Goal: Task Accomplishment & Management: Complete application form

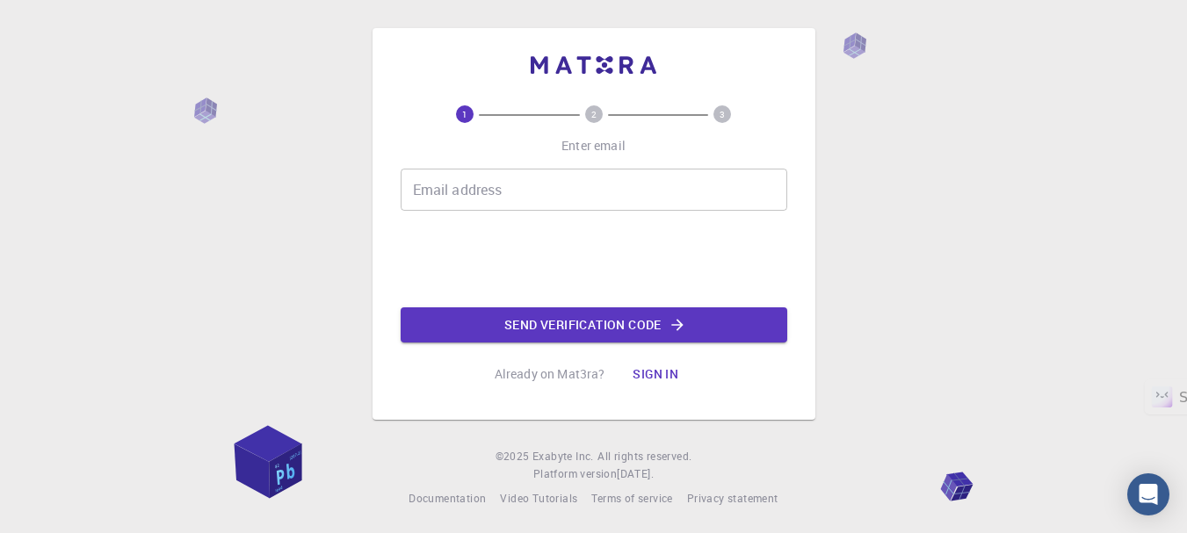
click at [601, 201] on input "Email address" at bounding box center [594, 190] width 387 height 42
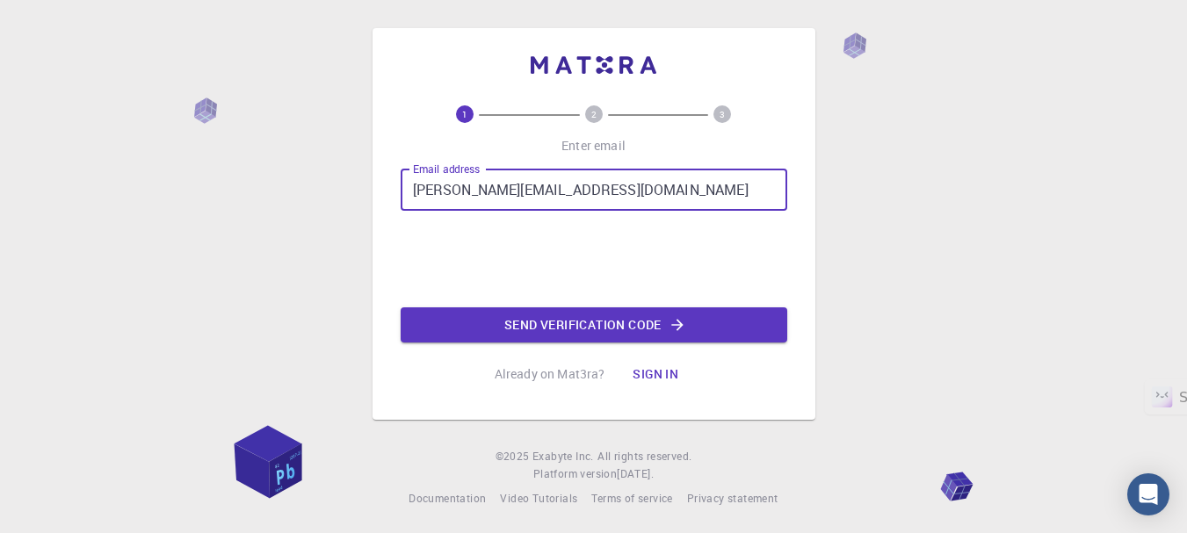
type input "[PERSON_NAME][EMAIL_ADDRESS][DOMAIN_NAME]"
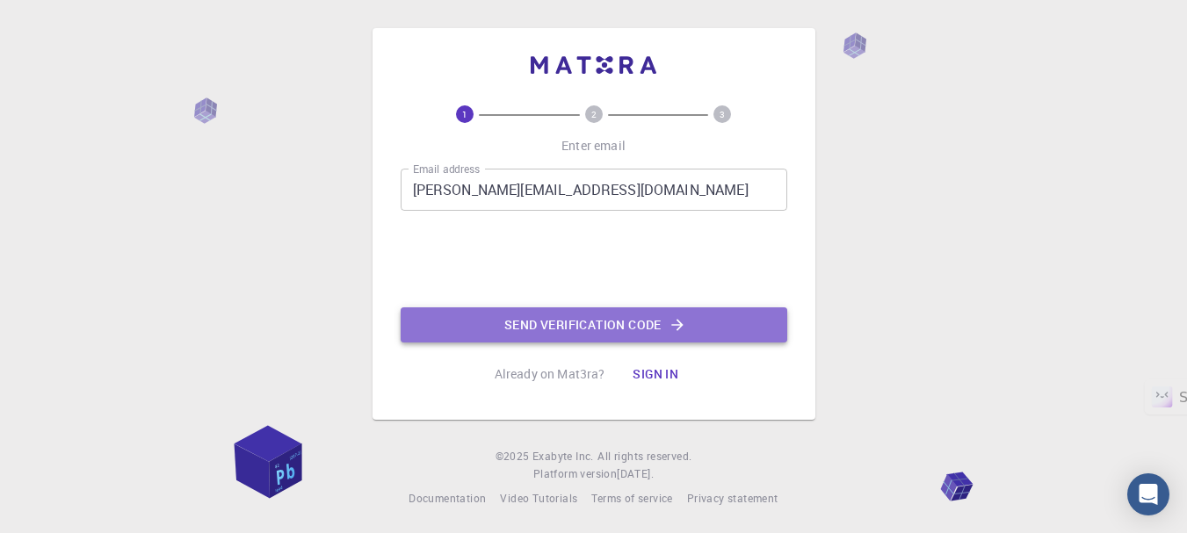
click at [592, 319] on button "Send verification code" at bounding box center [594, 325] width 387 height 35
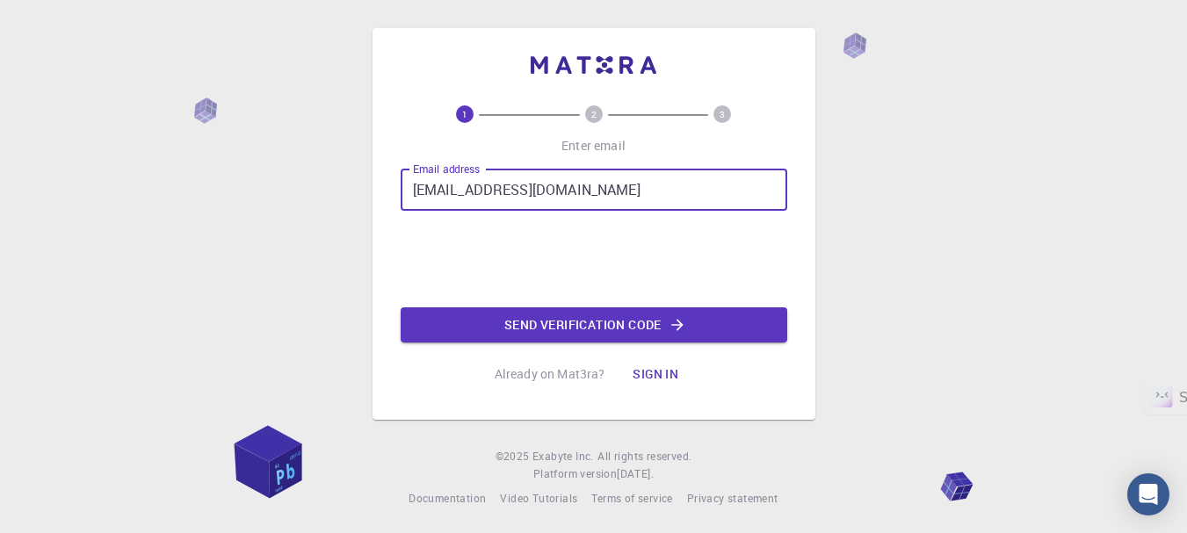
type input "ghoshswarup32@gmail.com"
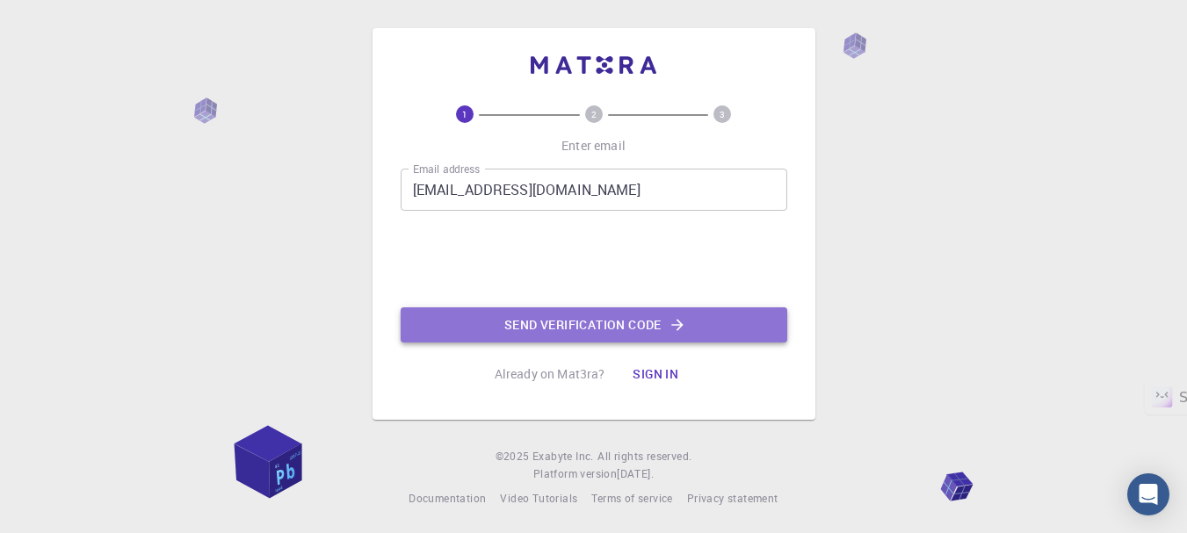
click at [540, 323] on button "Send verification code" at bounding box center [594, 325] width 387 height 35
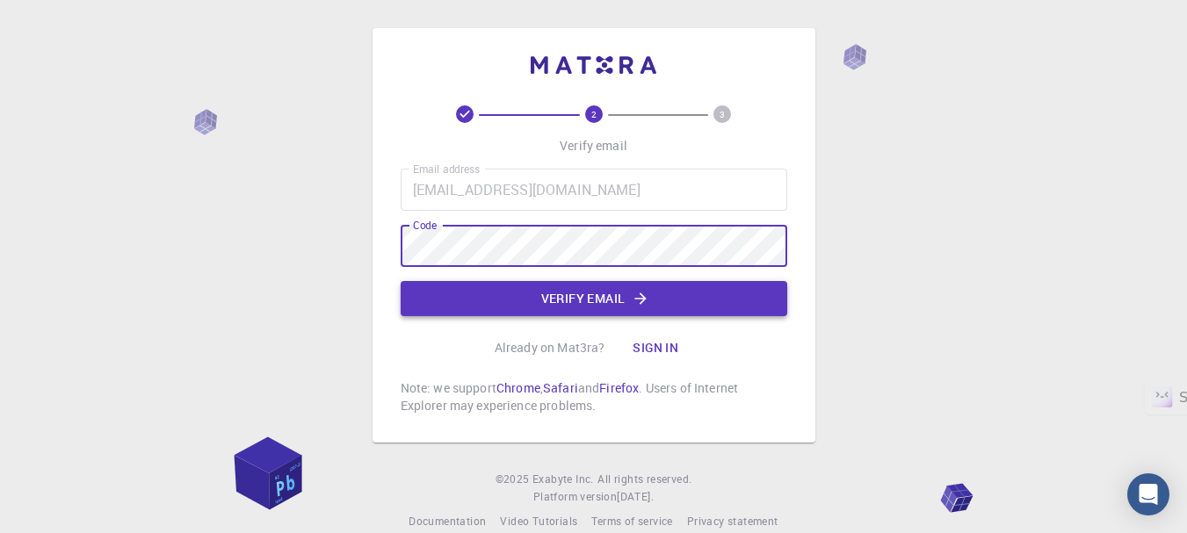
click at [592, 301] on button "Verify email" at bounding box center [594, 298] width 387 height 35
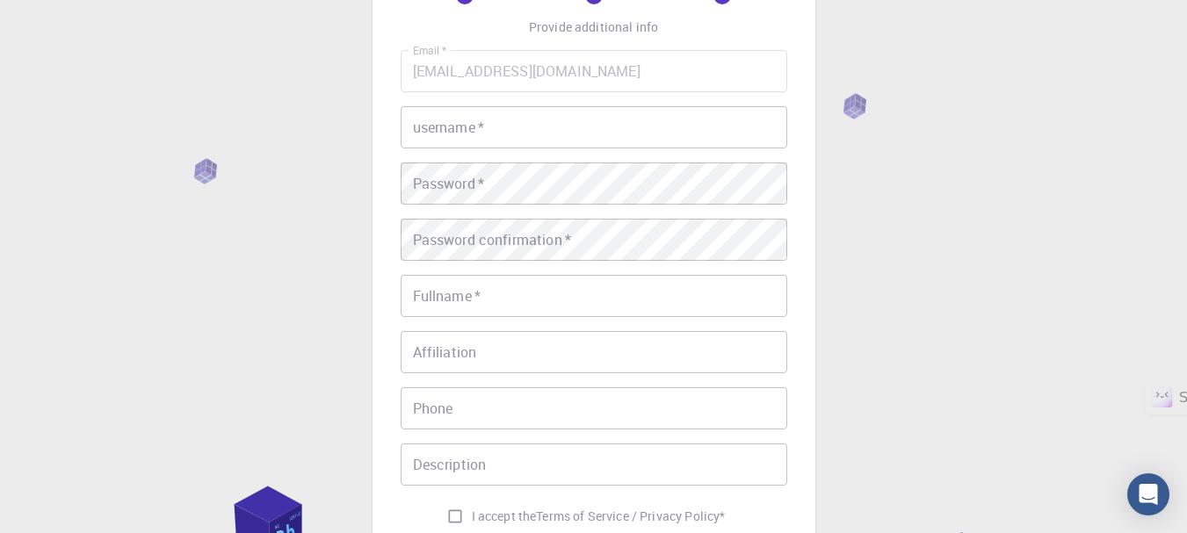
scroll to position [117, 0]
click at [636, 147] on input "username   *" at bounding box center [594, 129] width 387 height 42
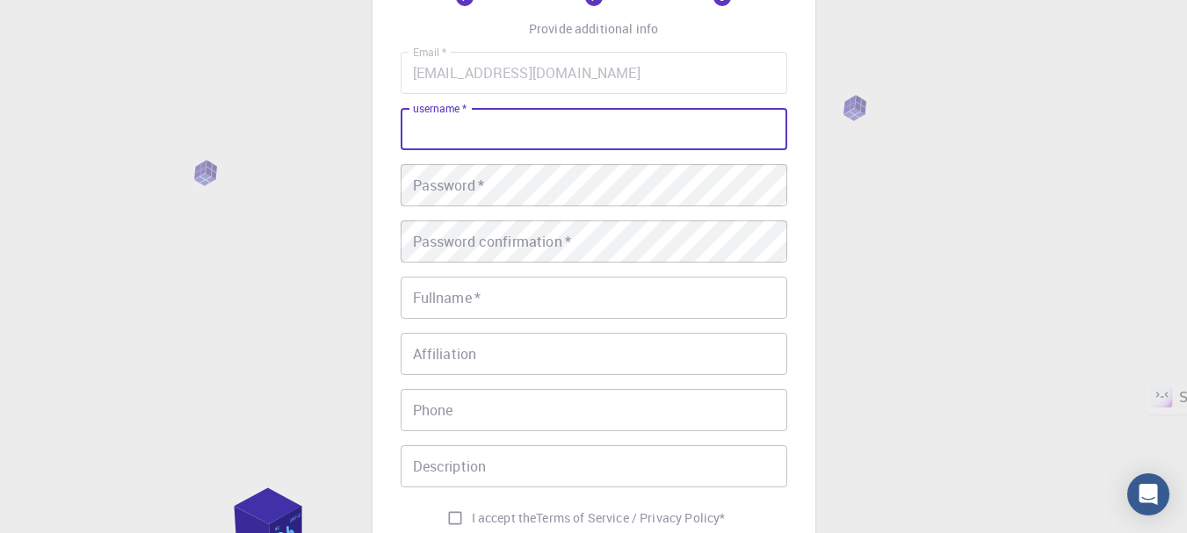
type input "S"
type input "swarup_ghosh"
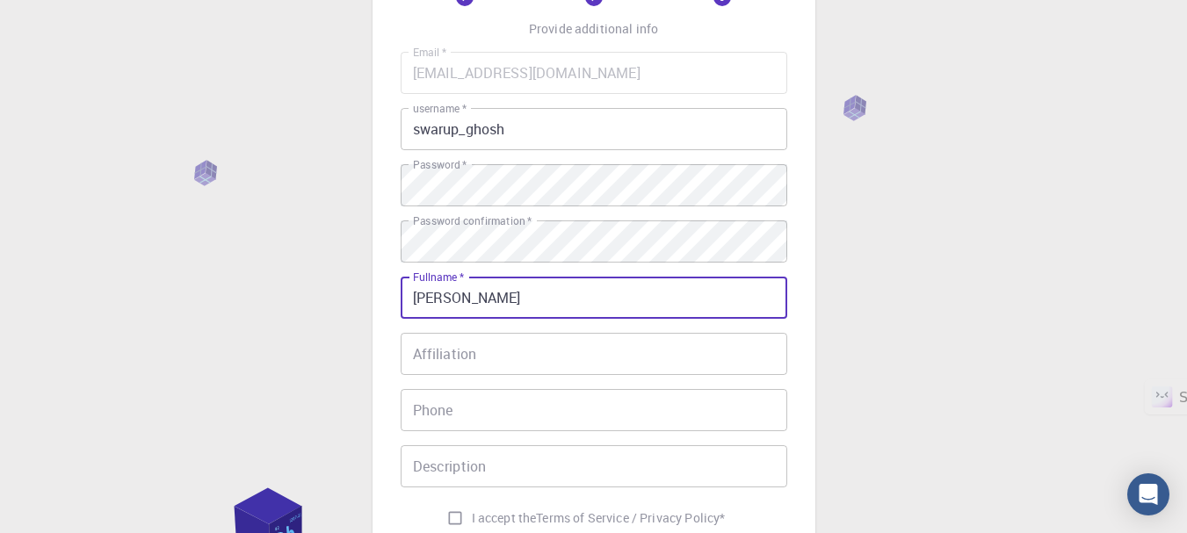
type input "[PERSON_NAME]"
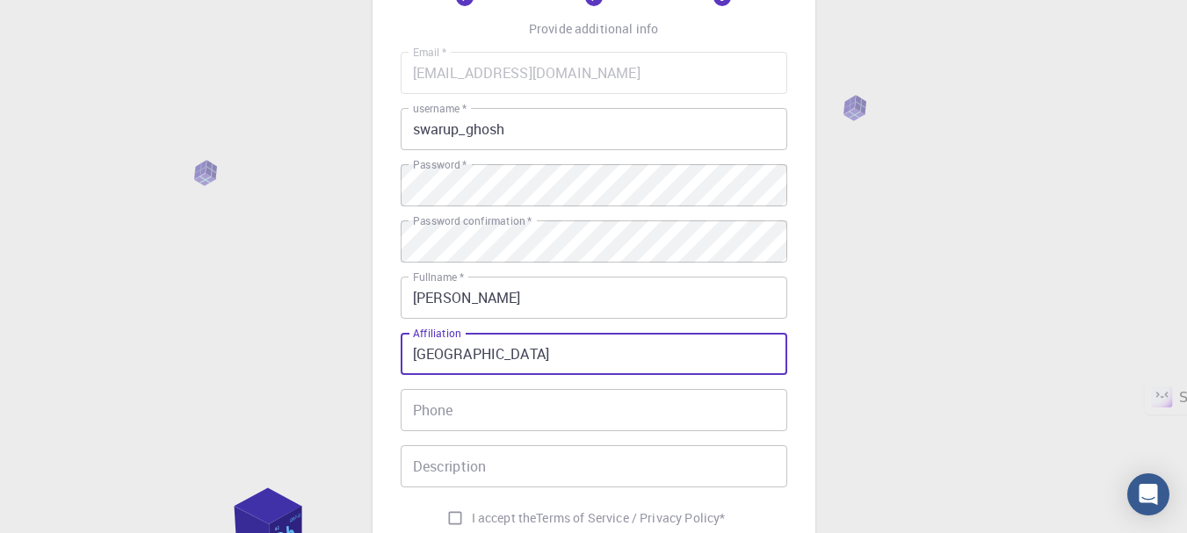
type input "SR University"
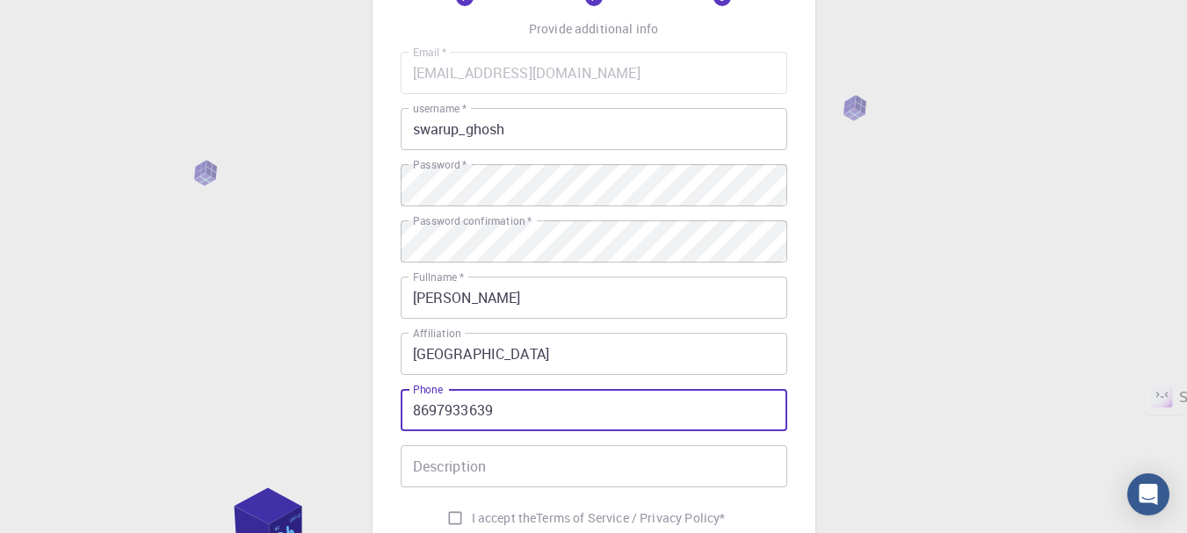
type input "8697933639"
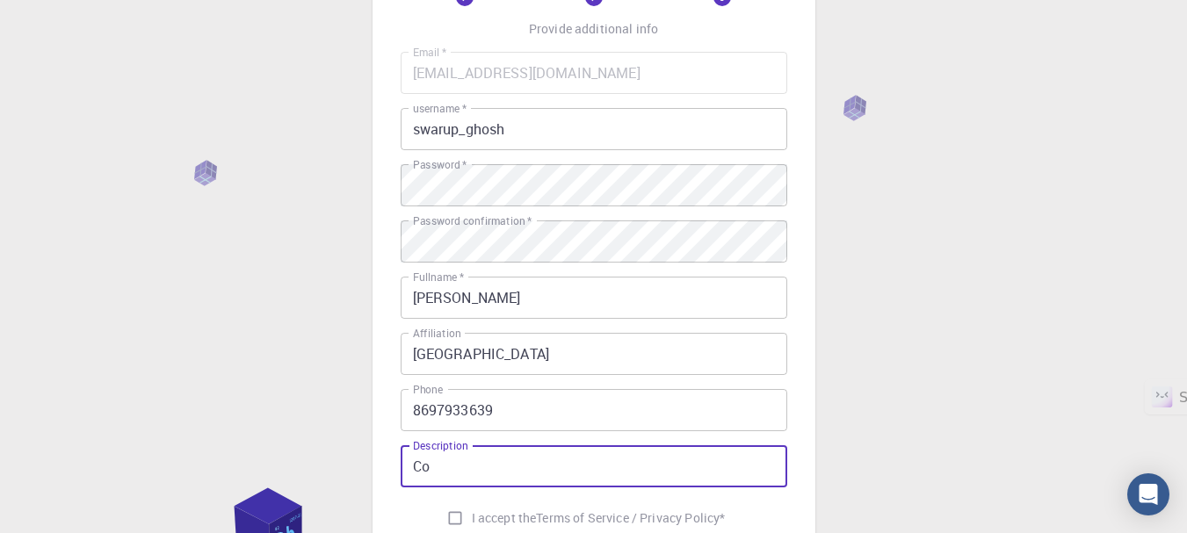
type input "C"
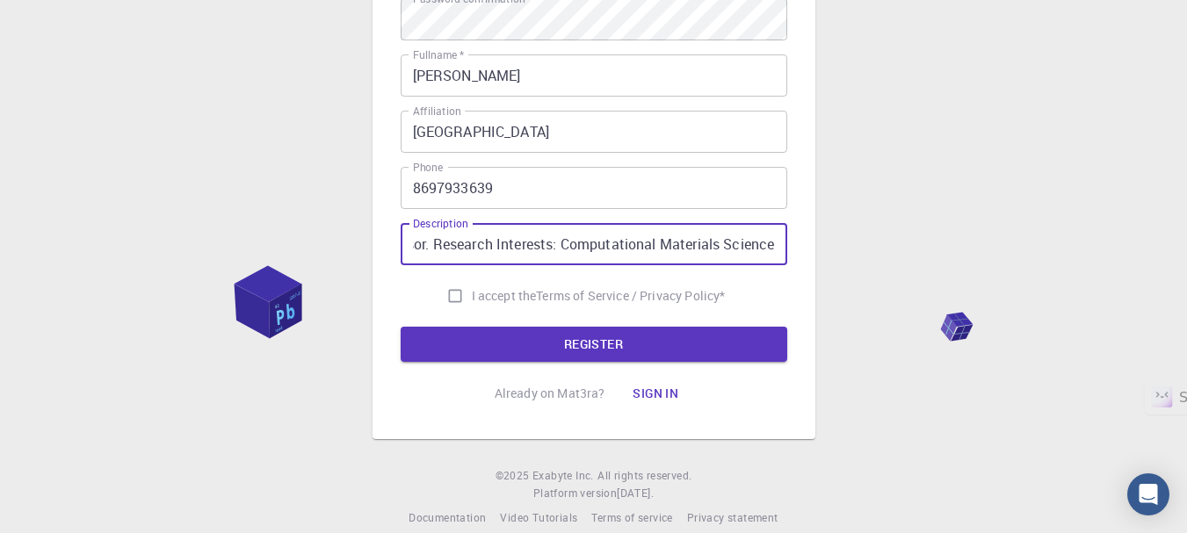
scroll to position [355, 0]
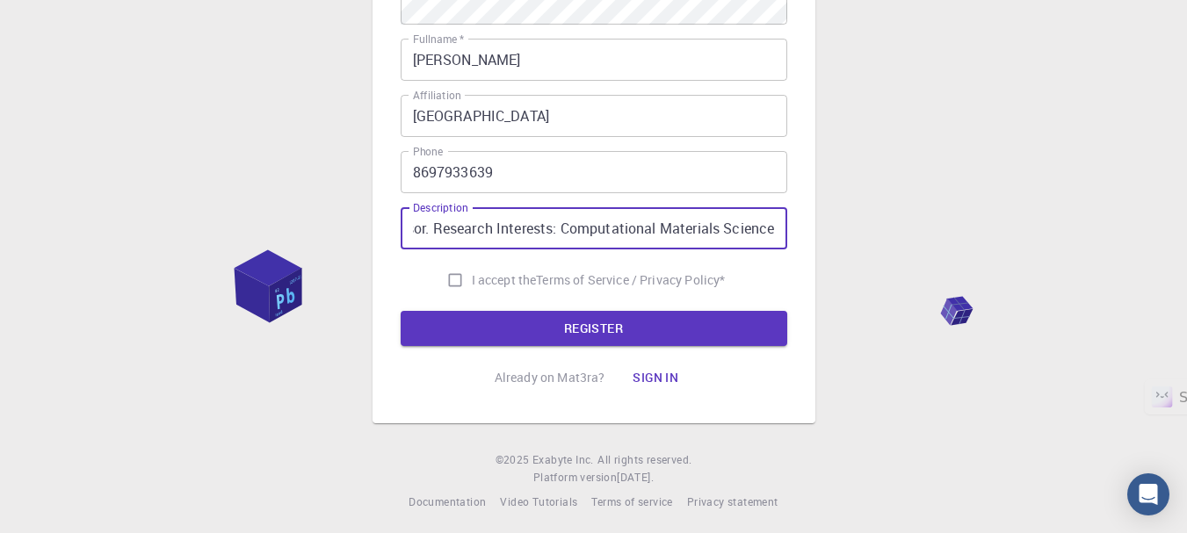
type input "Assistant Professor. Research Interests: Computational Materials Science"
click at [449, 280] on input "I accept the Terms of Service / Privacy Policy *" at bounding box center [455, 280] width 33 height 33
checkbox input "true"
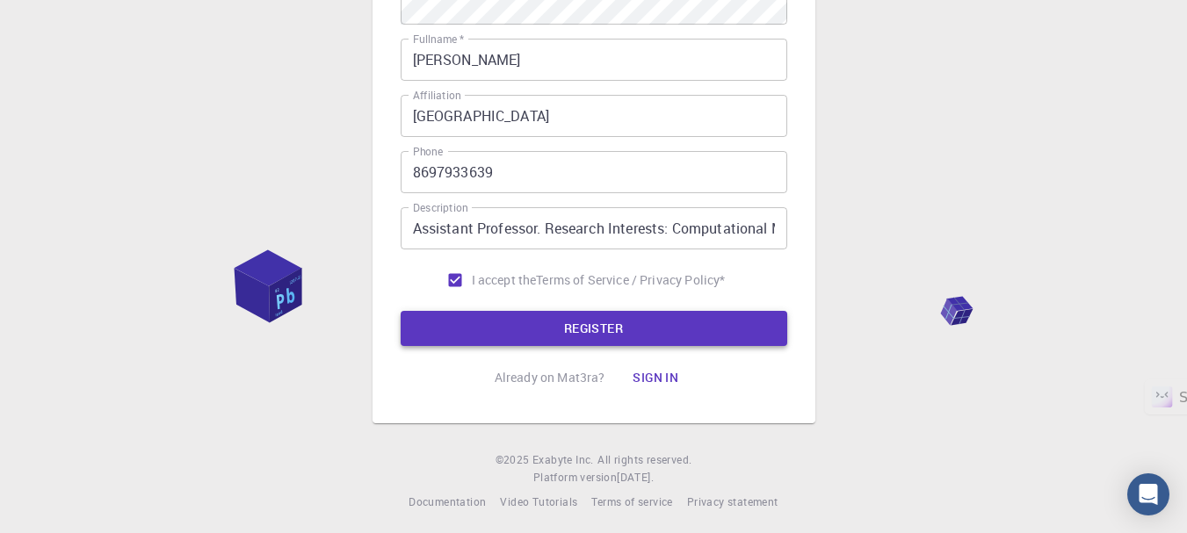
click at [577, 330] on button "REGISTER" at bounding box center [594, 328] width 387 height 35
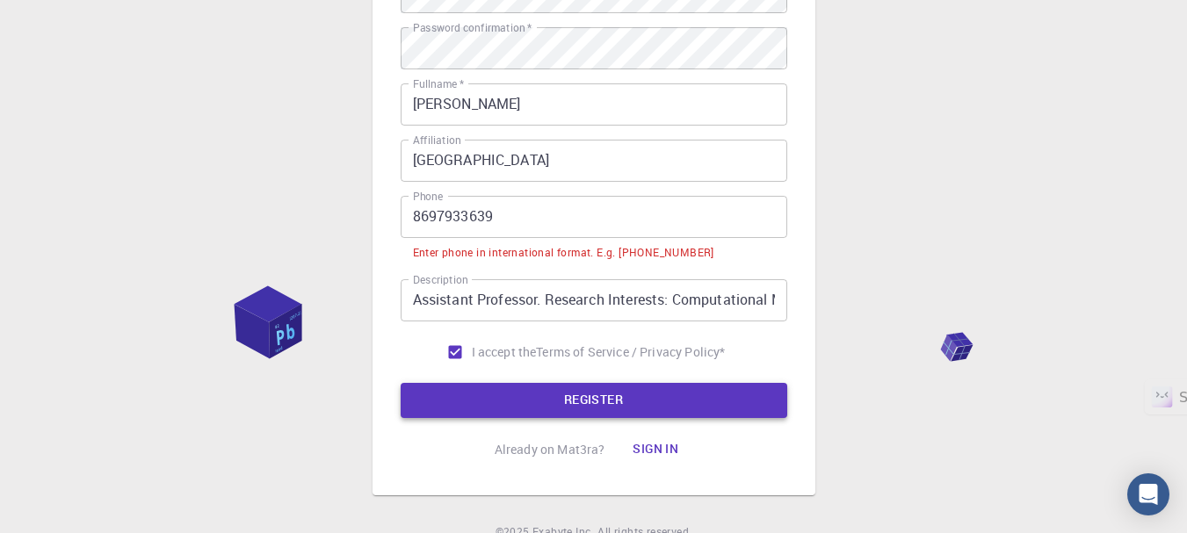
scroll to position [399, 0]
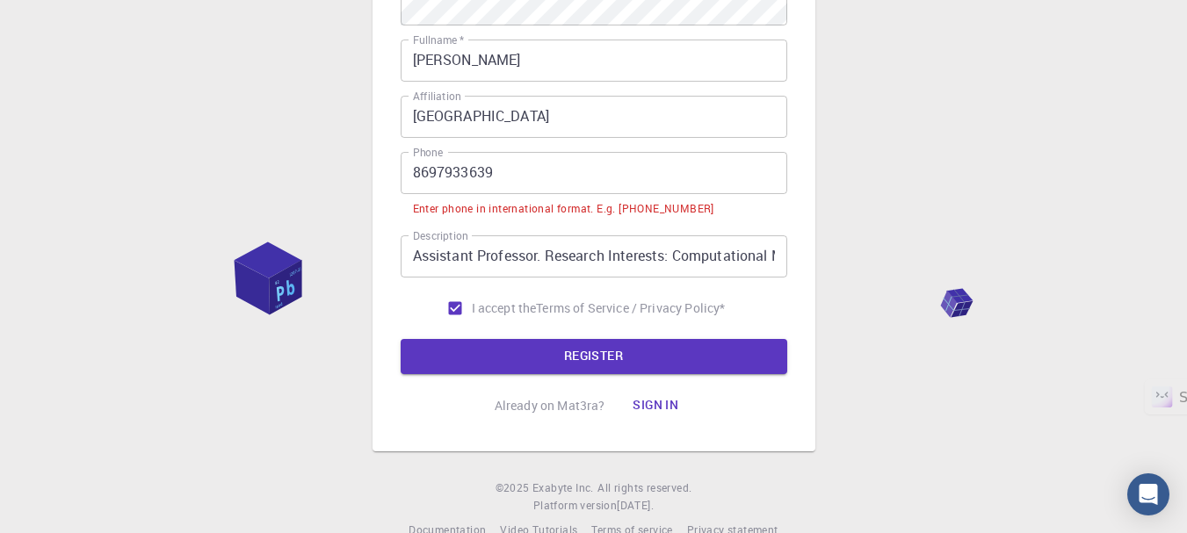
click at [477, 155] on input "8697933639" at bounding box center [594, 173] width 387 height 42
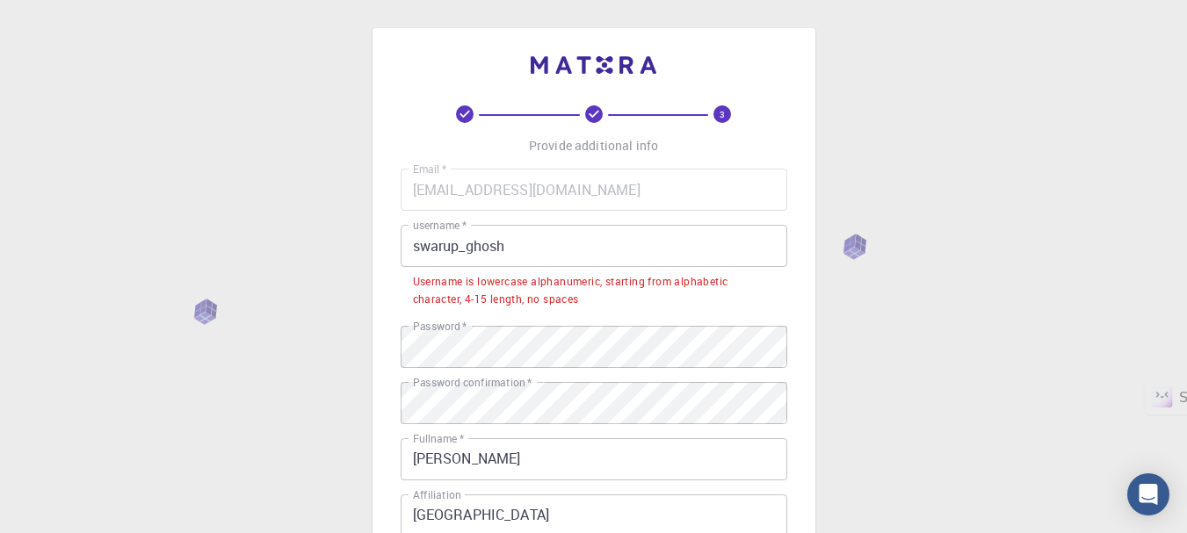
scroll to position [48, 0]
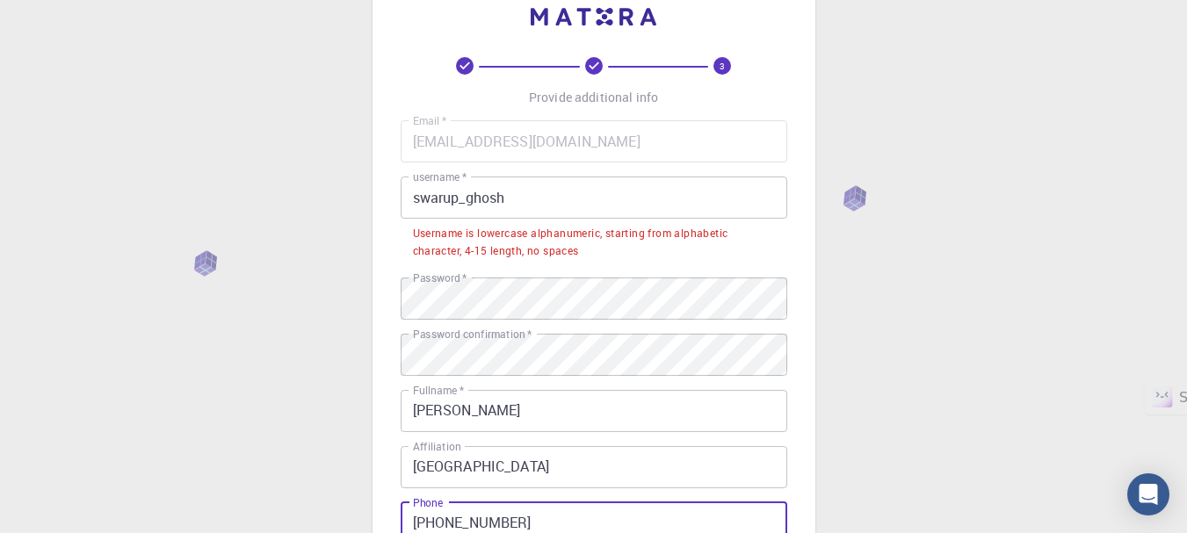
type input "+918697933639"
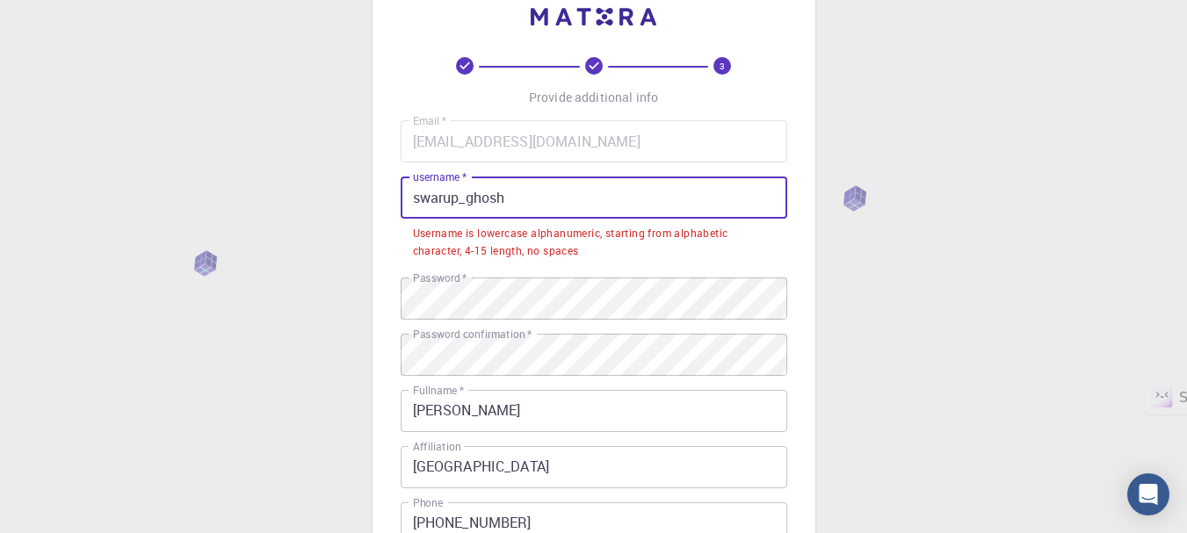
click at [581, 207] on input "swarup_ghosh" at bounding box center [594, 198] width 387 height 42
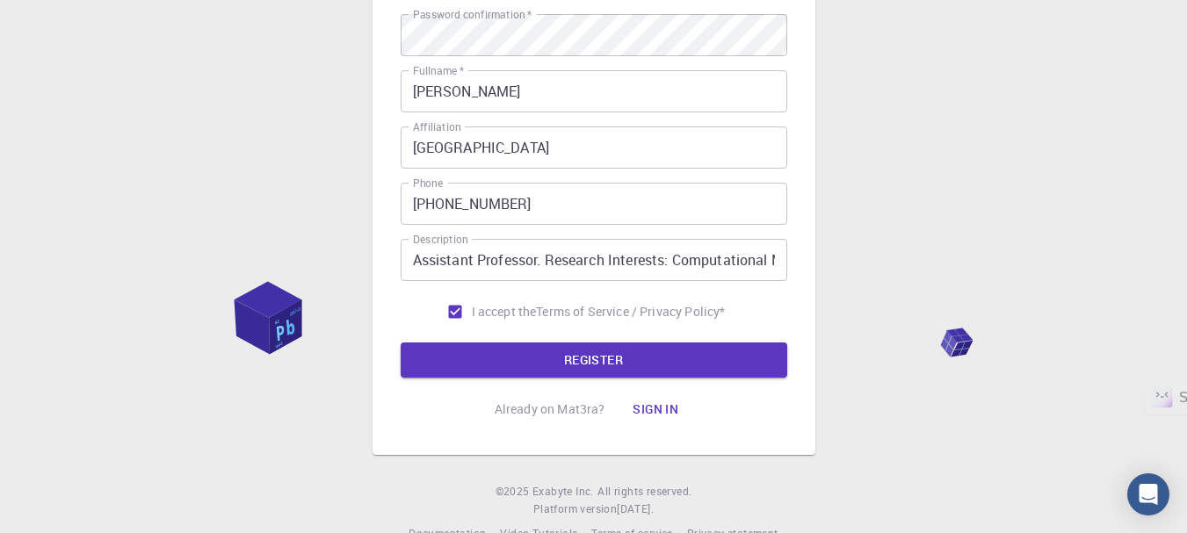
scroll to position [325, 0]
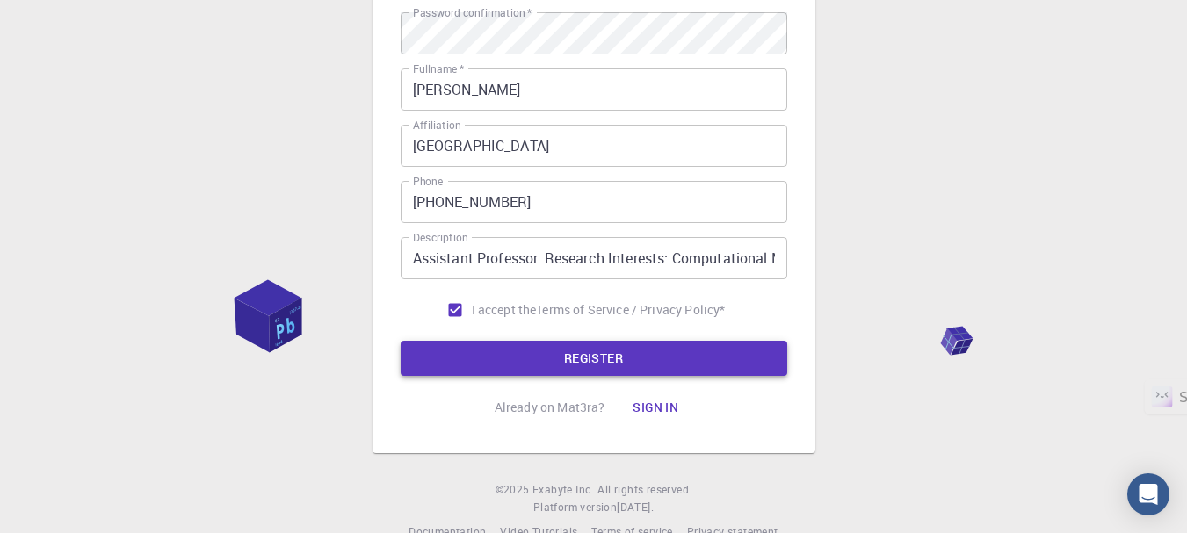
type input "swarup32"
click at [639, 363] on button "REGISTER" at bounding box center [594, 358] width 387 height 35
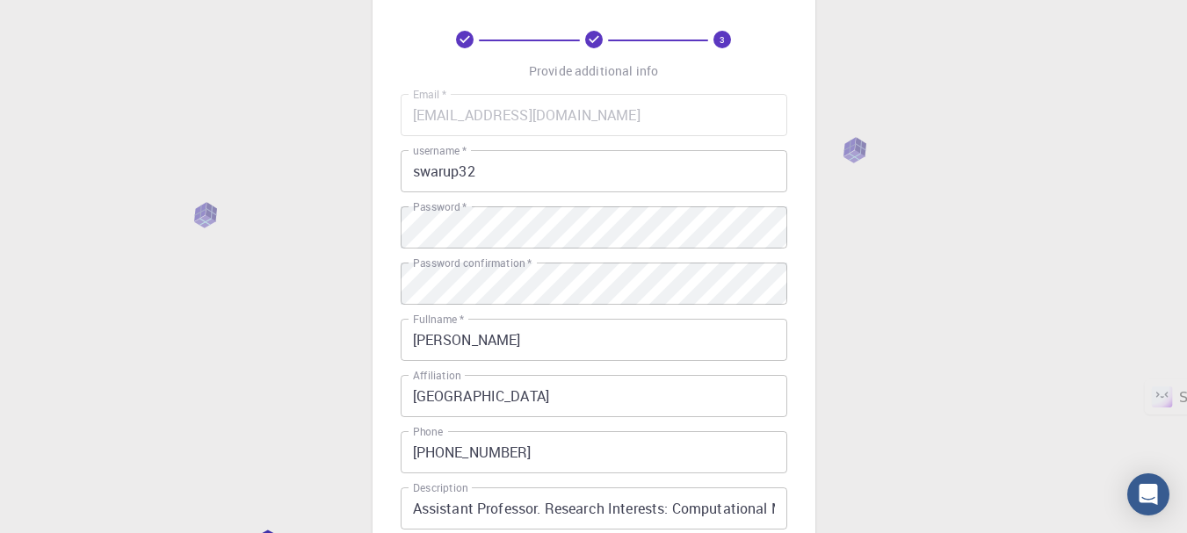
scroll to position [76, 0]
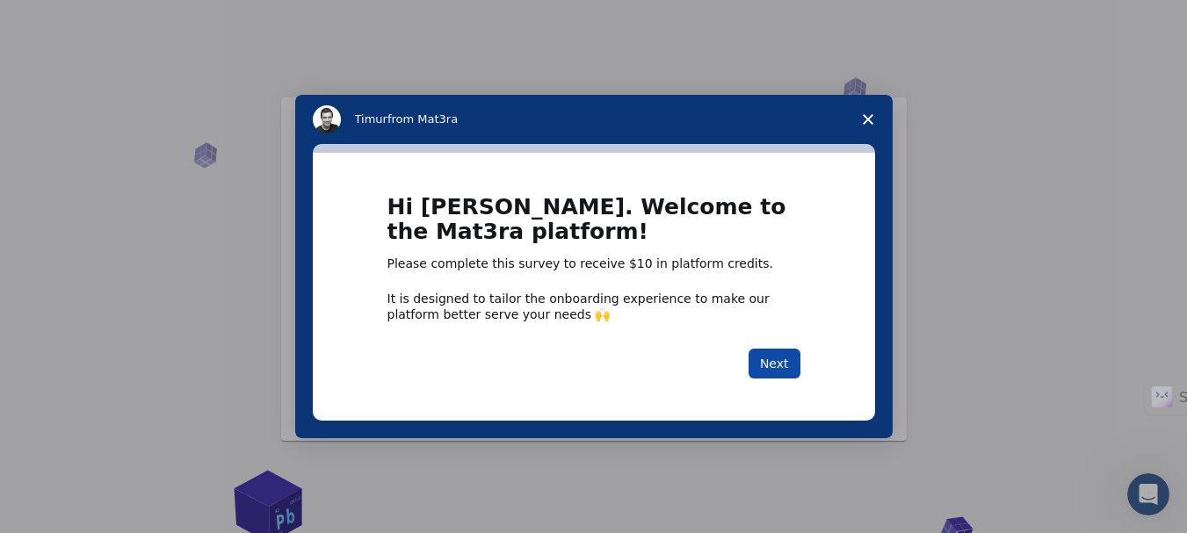
click at [775, 352] on button "Next" at bounding box center [775, 364] width 52 height 30
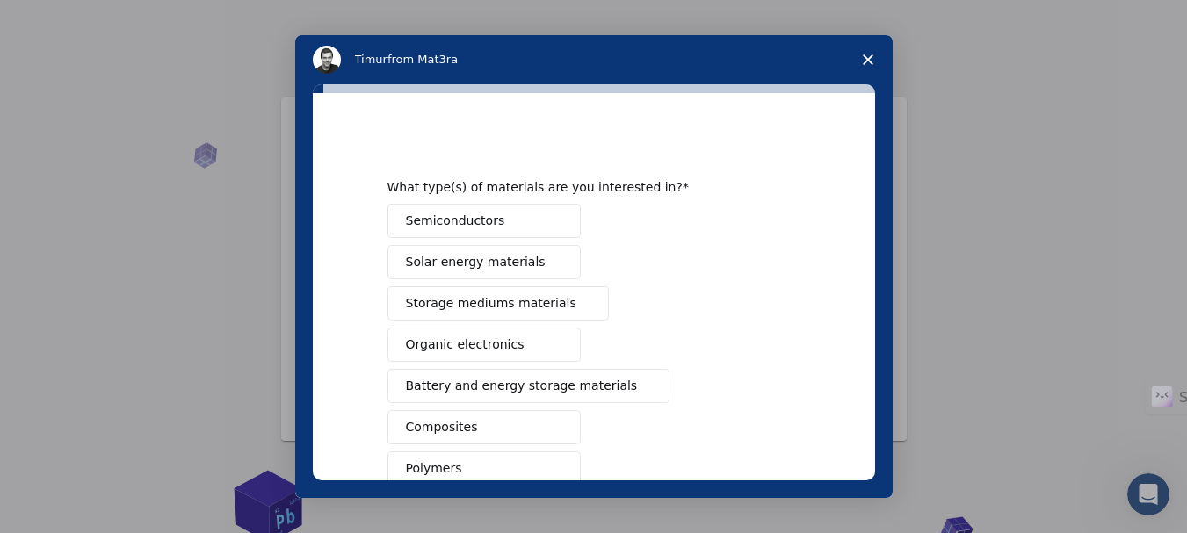
scroll to position [91, 0]
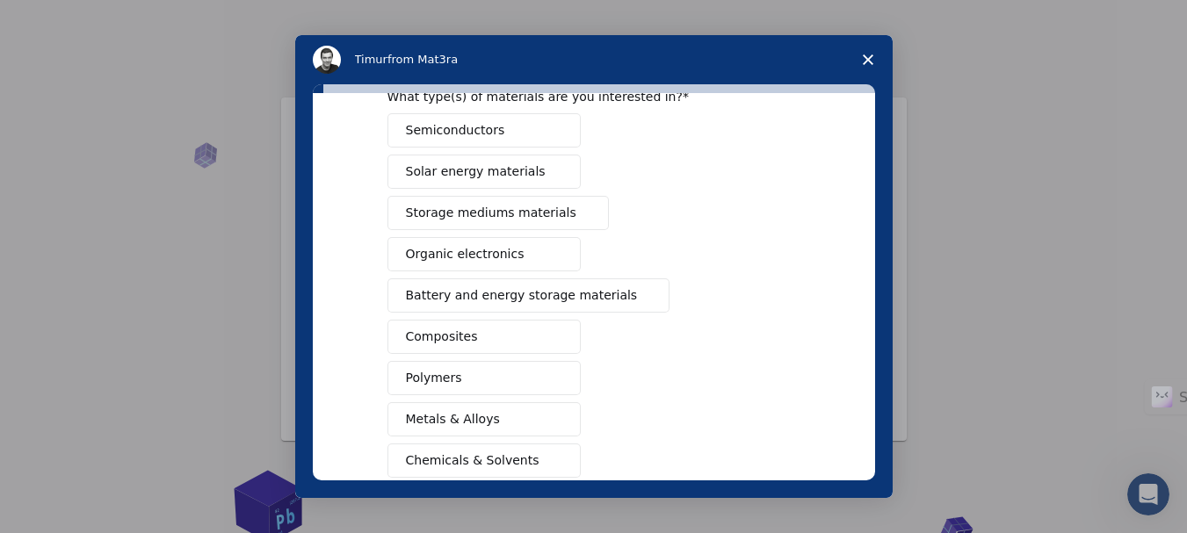
click at [515, 134] on button "Semiconductors" at bounding box center [484, 130] width 193 height 34
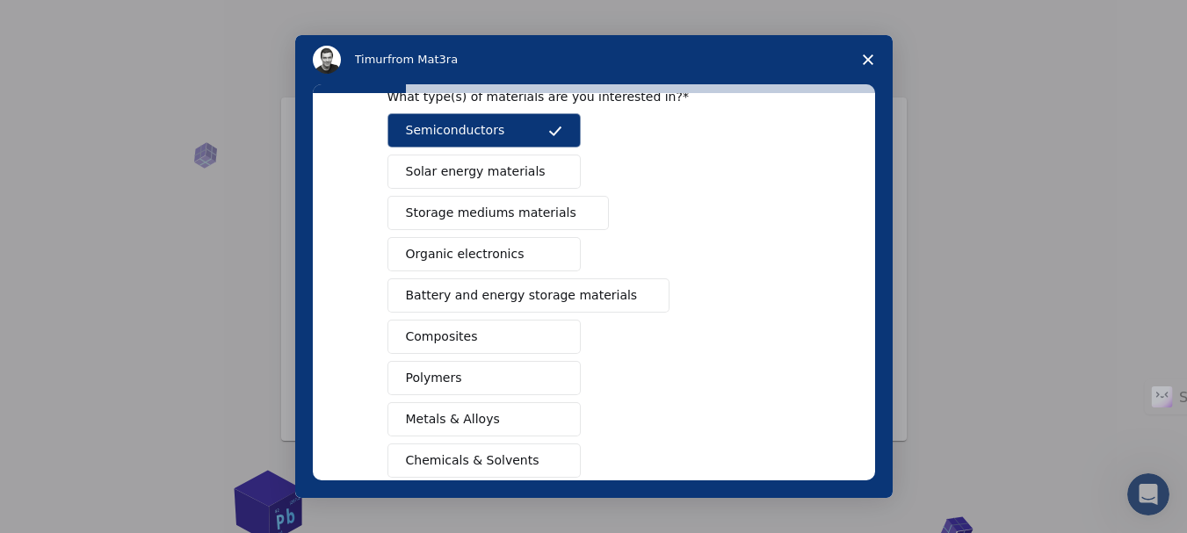
click at [480, 176] on span "Solar energy materials" at bounding box center [476, 172] width 140 height 18
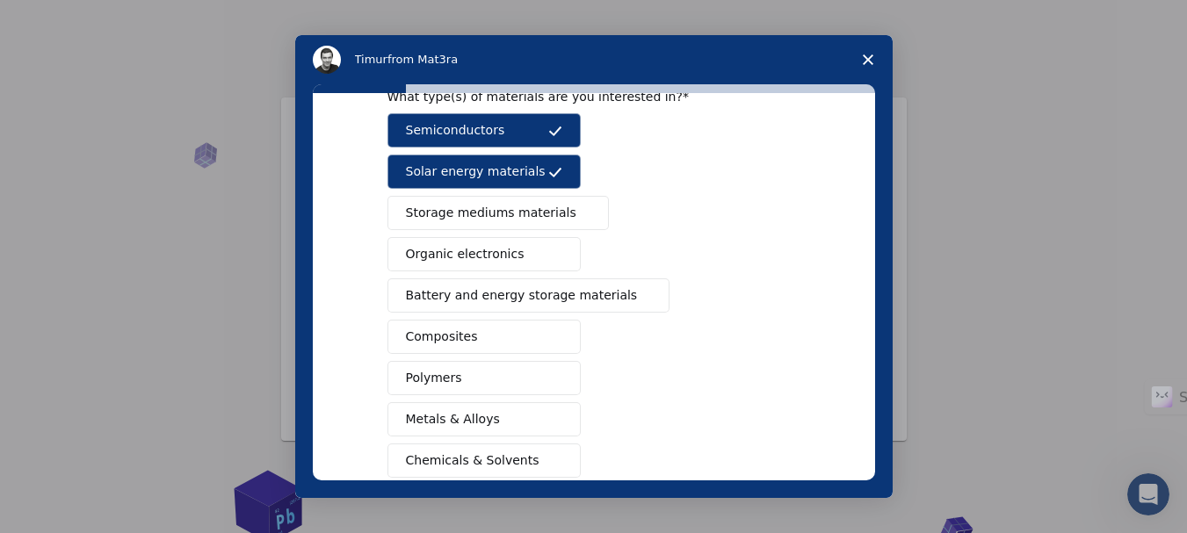
click at [472, 298] on span "Battery and energy storage materials" at bounding box center [522, 296] width 232 height 18
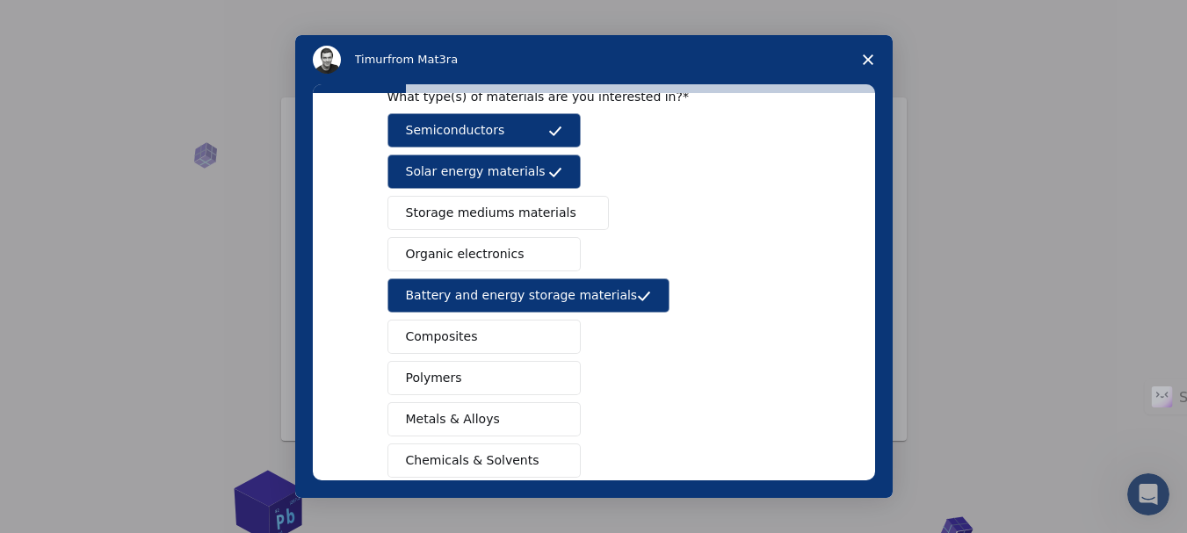
click at [453, 340] on span "Composites" at bounding box center [442, 337] width 72 height 18
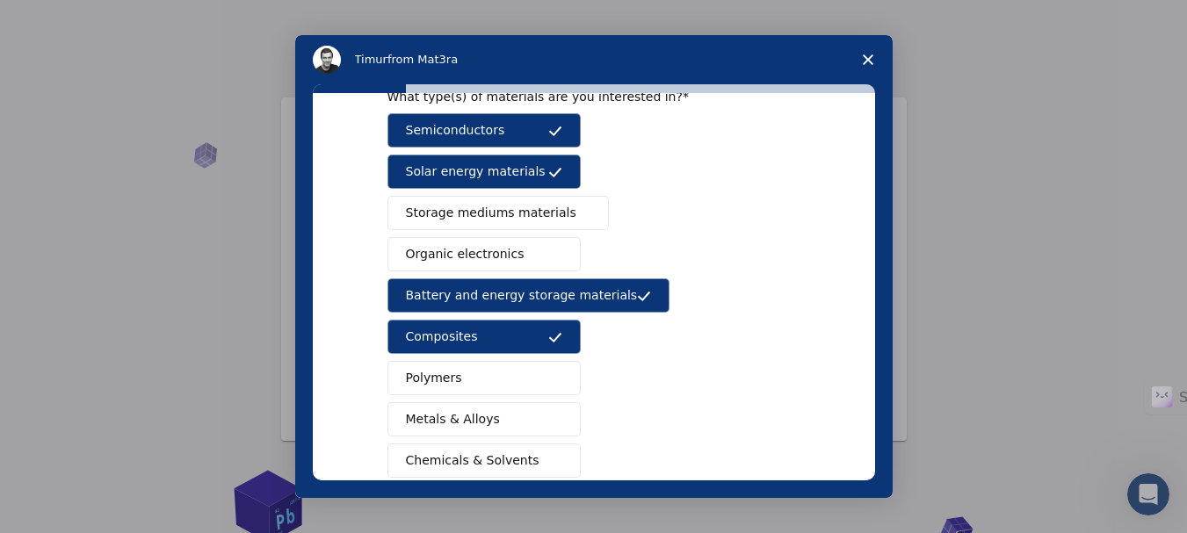
click at [446, 419] on span "Metals & Alloys" at bounding box center [453, 419] width 94 height 18
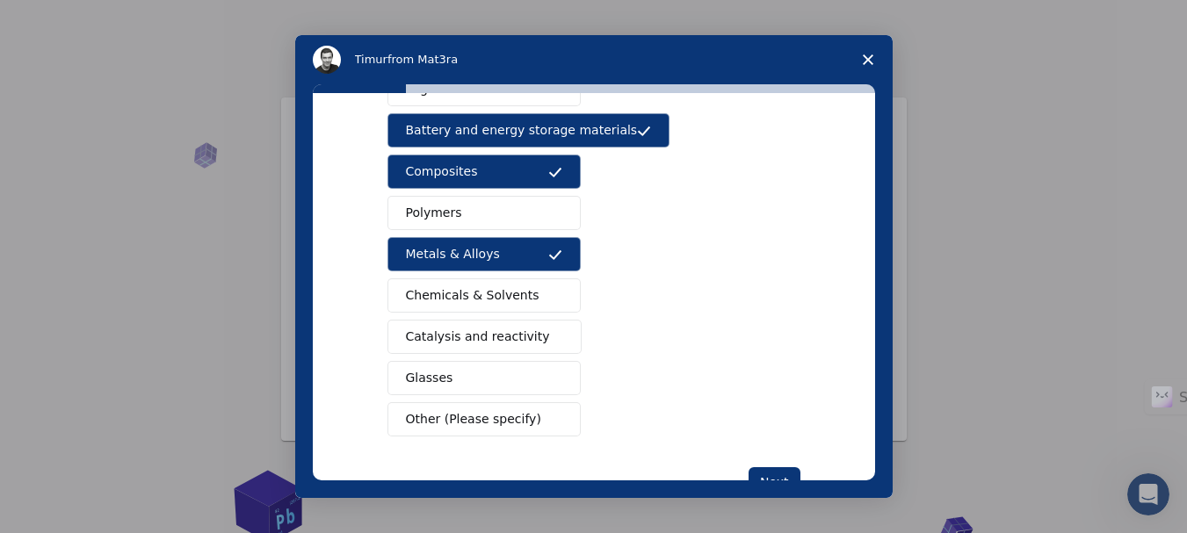
scroll to position [297, 0]
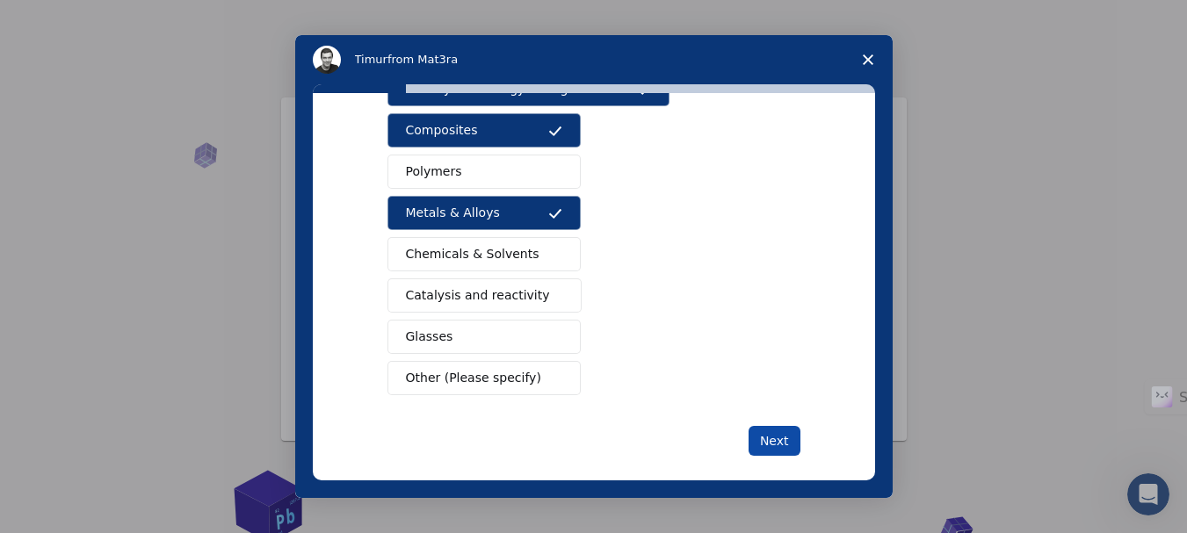
click at [777, 436] on button "Next" at bounding box center [775, 441] width 52 height 30
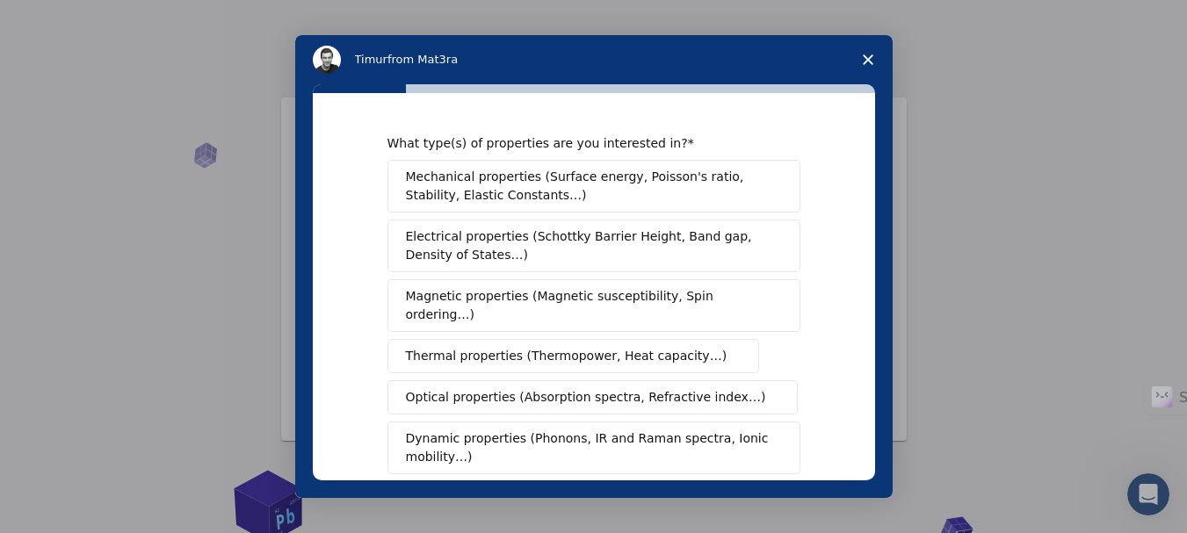
click at [674, 174] on span "Mechanical properties (Surface energy, Poisson's ratio, Stability, Elastic Cons…" at bounding box center [589, 186] width 367 height 37
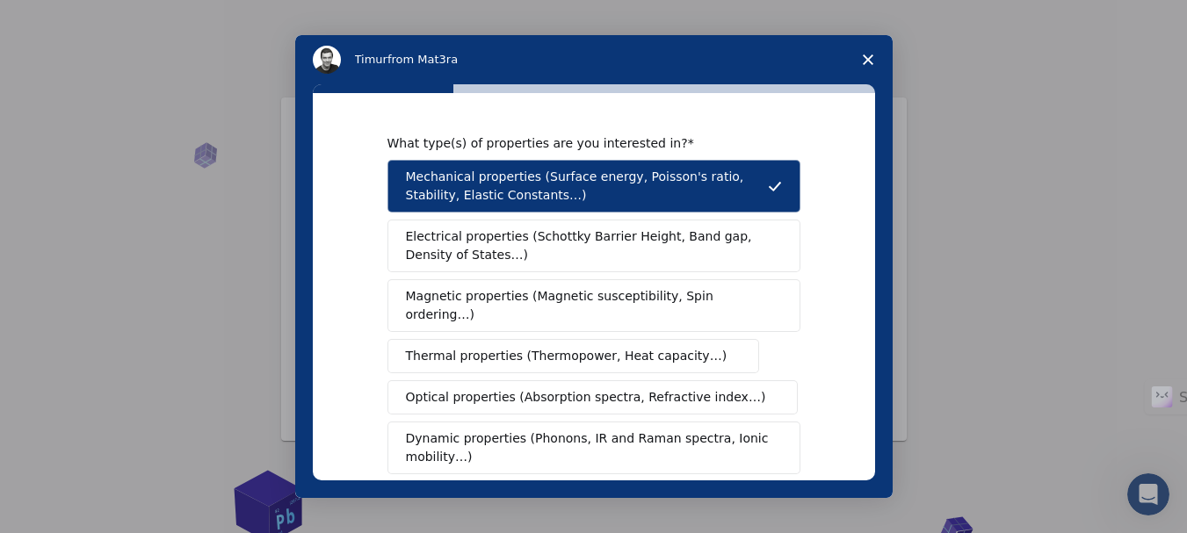
click at [570, 252] on span "Electrical properties (Schottky Barrier Height, Band gap, Density of States…)" at bounding box center [589, 246] width 366 height 37
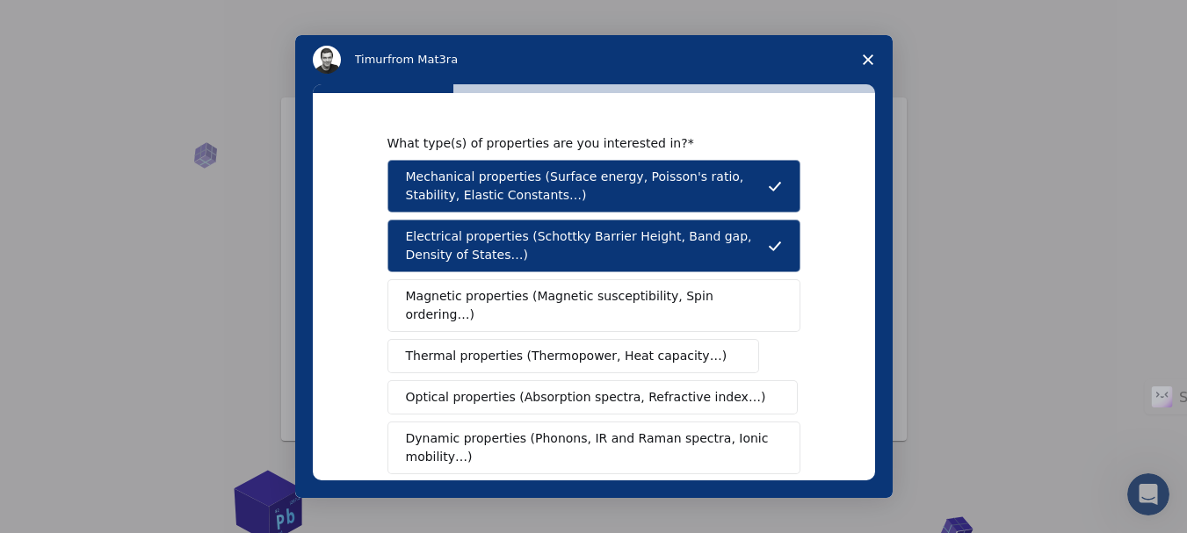
click at [532, 294] on span "Magnetic properties (Magnetic susceptibility, Spin ordering…)" at bounding box center [587, 305] width 363 height 37
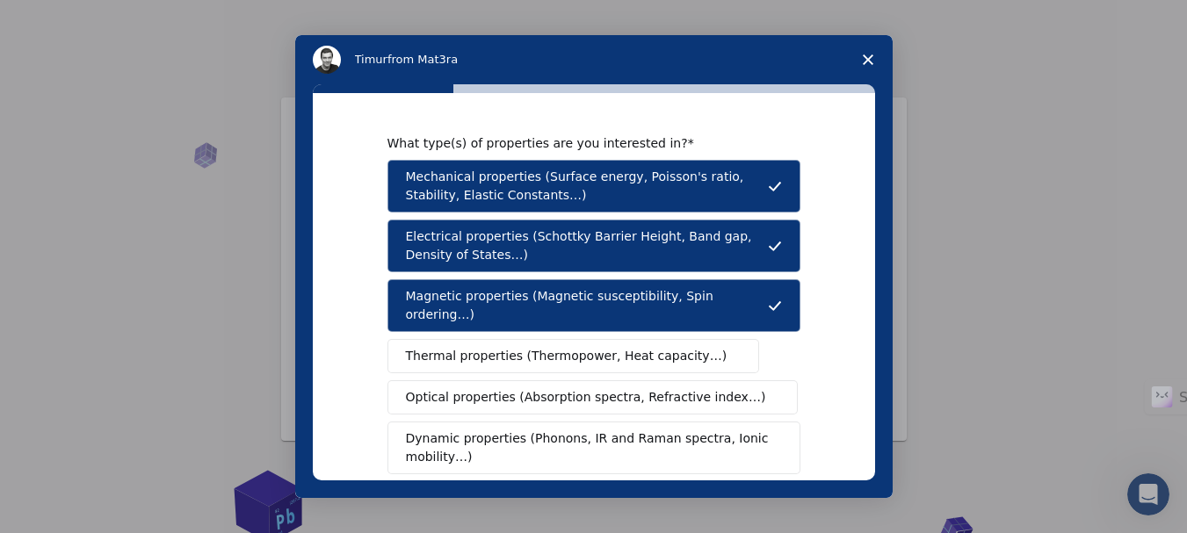
click at [509, 347] on span "Thermal properties (Thermopower, Heat capacity…)" at bounding box center [567, 356] width 322 height 18
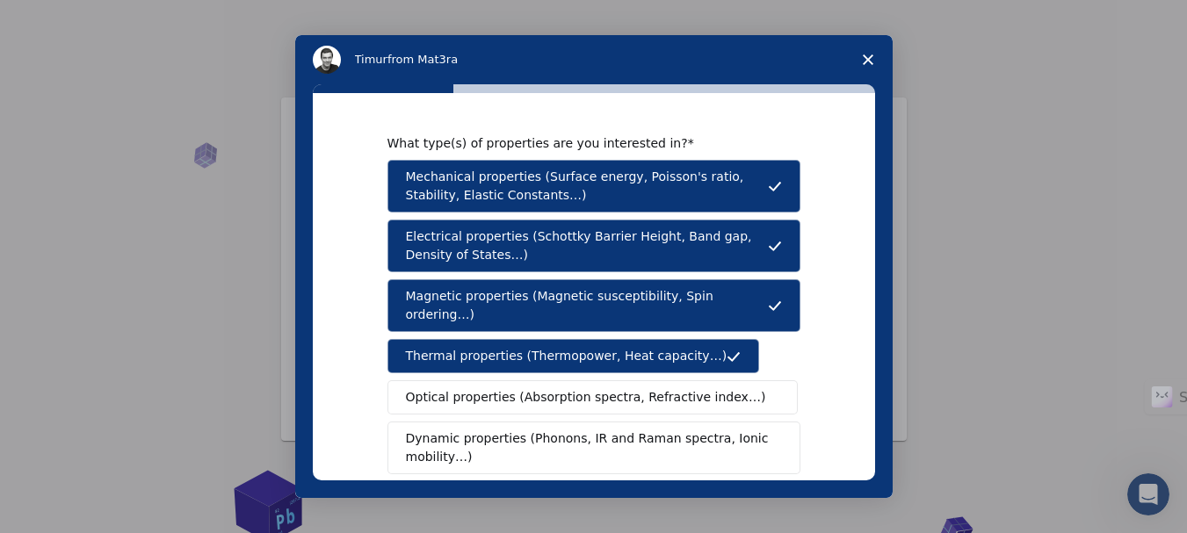
click at [483, 388] on span "Optical properties (Absorption spectra, Refractive index…)" at bounding box center [586, 397] width 360 height 18
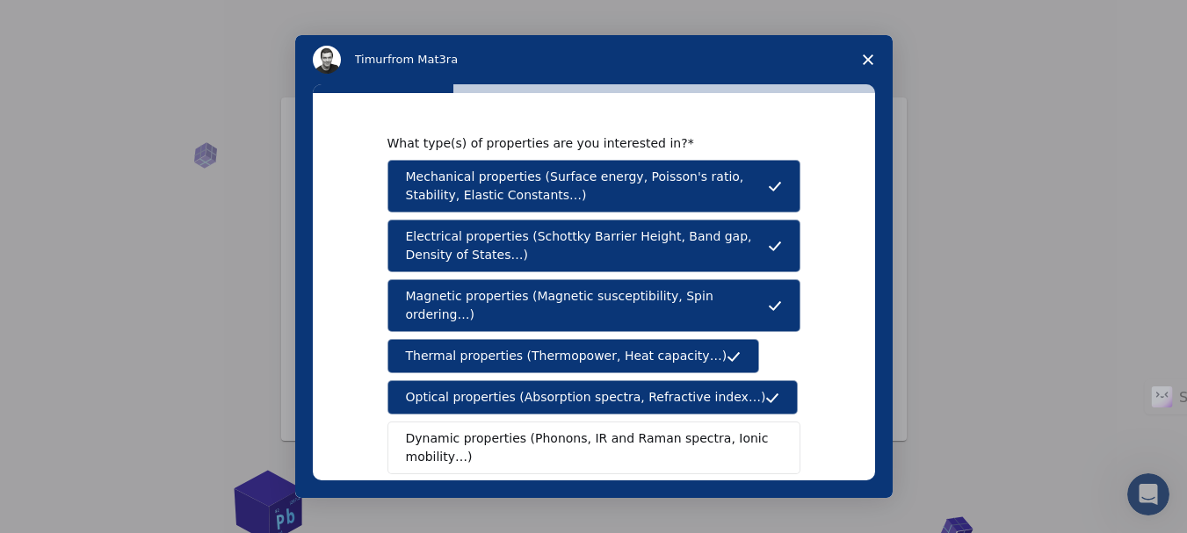
click at [652, 430] on span "Dynamic properties (Phonons, IR and Raman spectra, Ionic mobility…)" at bounding box center [588, 448] width 365 height 37
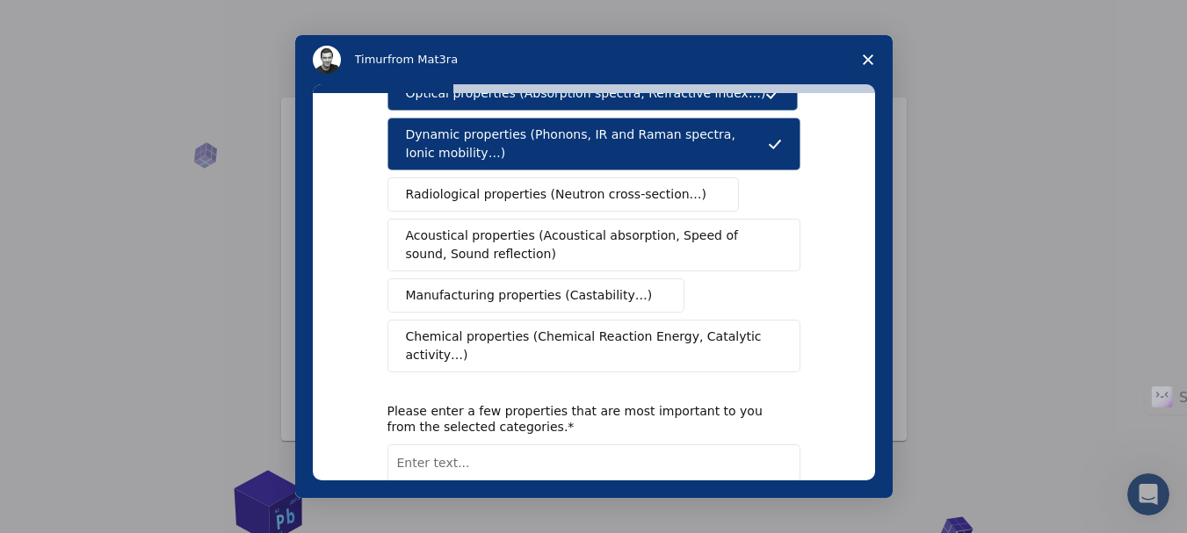
scroll to position [305, 0]
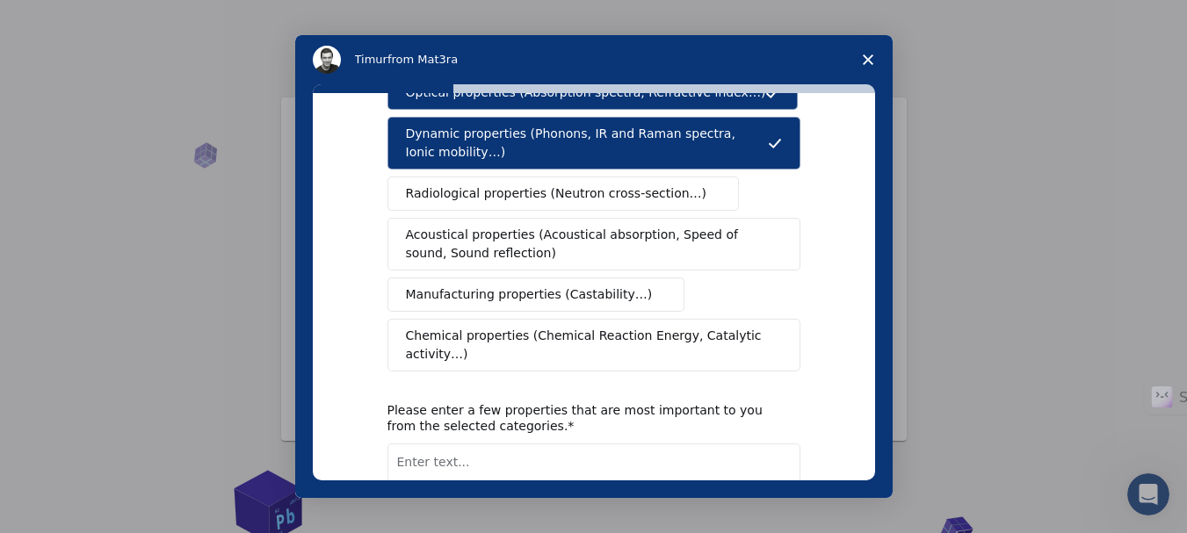
click at [590, 226] on span "Acoustical properties (Acoustical absorption, Speed of sound, Sound reflection)" at bounding box center [589, 244] width 366 height 37
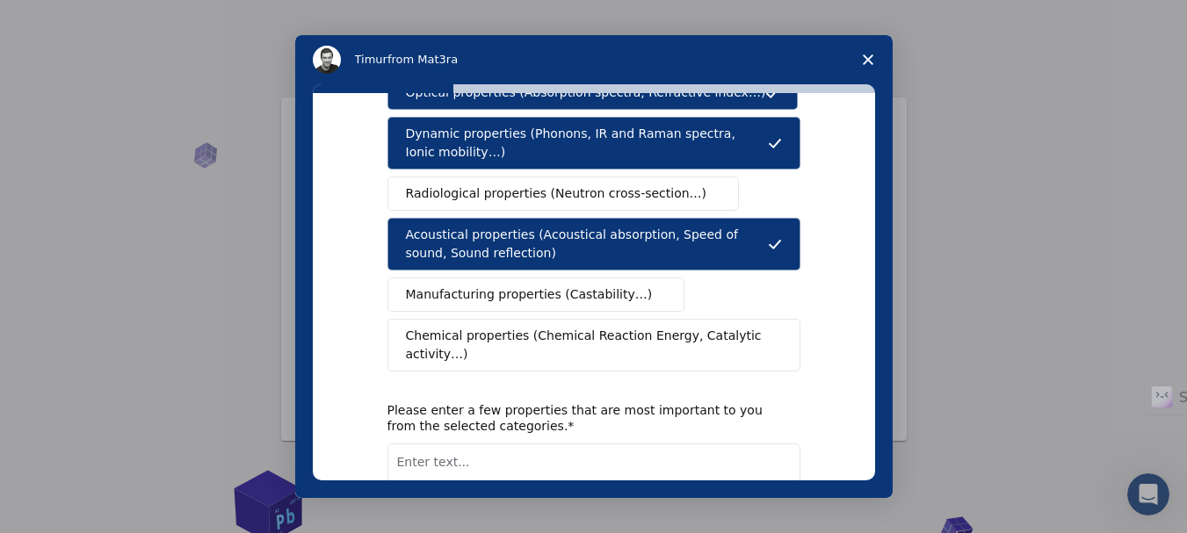
click at [548, 319] on button "Chemical properties (Chemical Reaction Energy, Catalytic activity…)" at bounding box center [594, 345] width 413 height 53
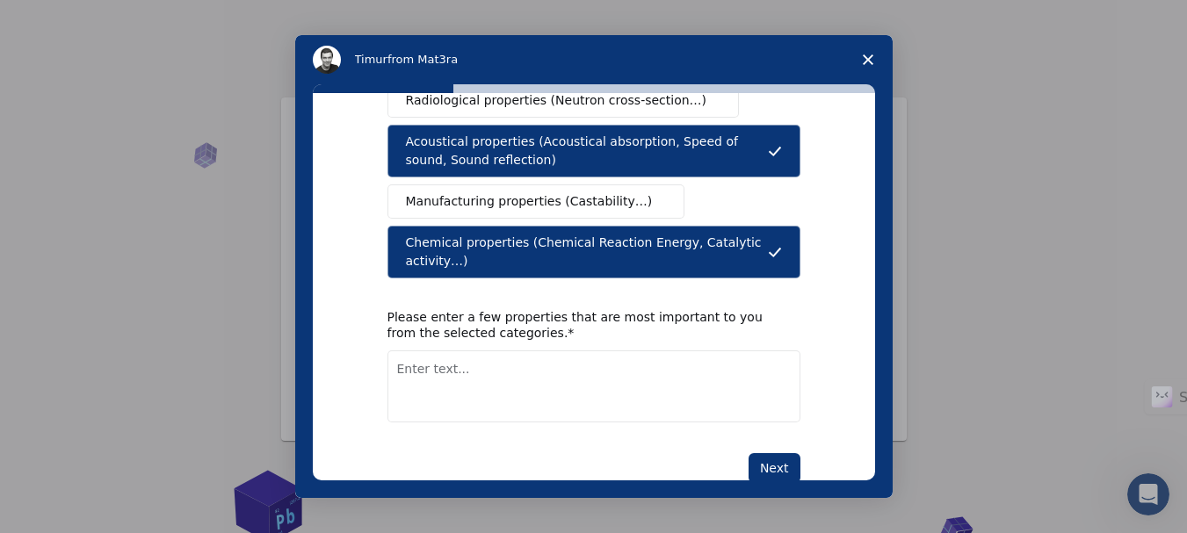
scroll to position [403, 0]
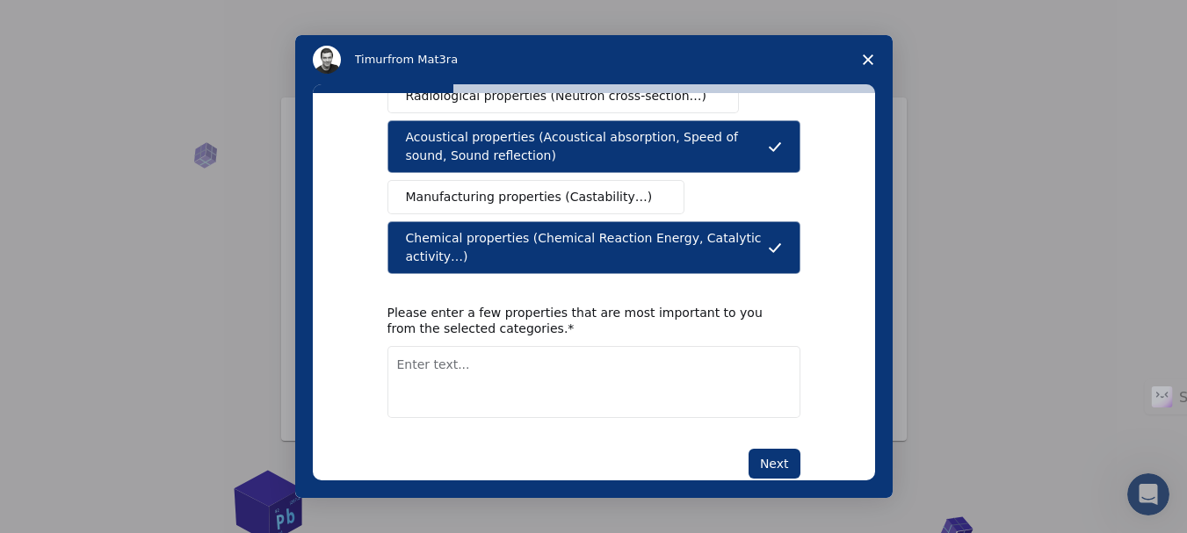
click at [592, 346] on textarea "Enter text..." at bounding box center [594, 382] width 413 height 72
type textarea "Electronic, Optical, Thermoelectric, Photovoltaic and Spintronic"
click at [777, 449] on button "Next" at bounding box center [775, 464] width 52 height 30
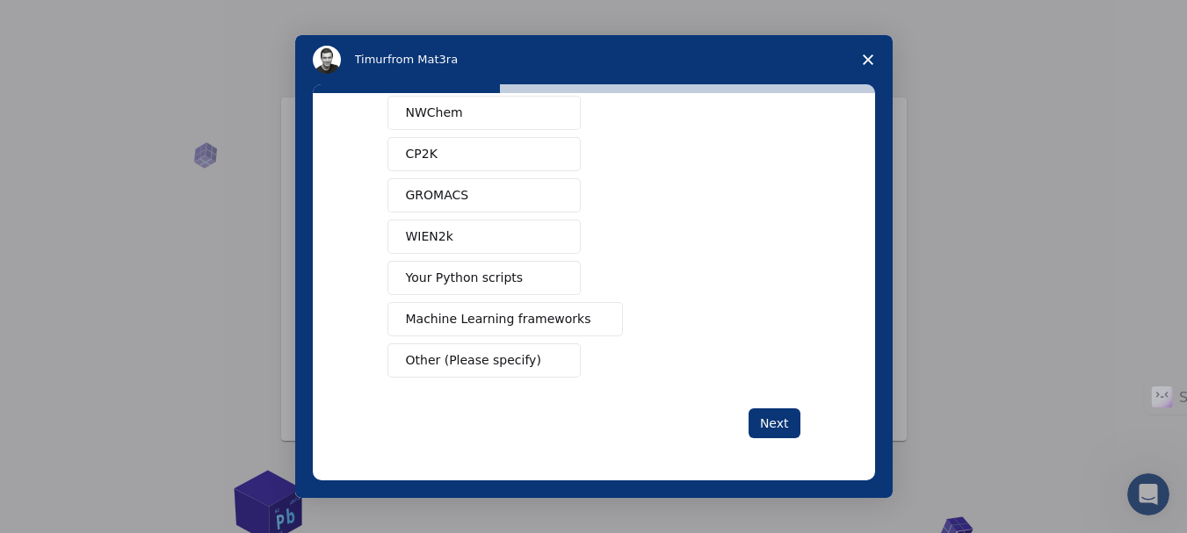
scroll to position [0, 0]
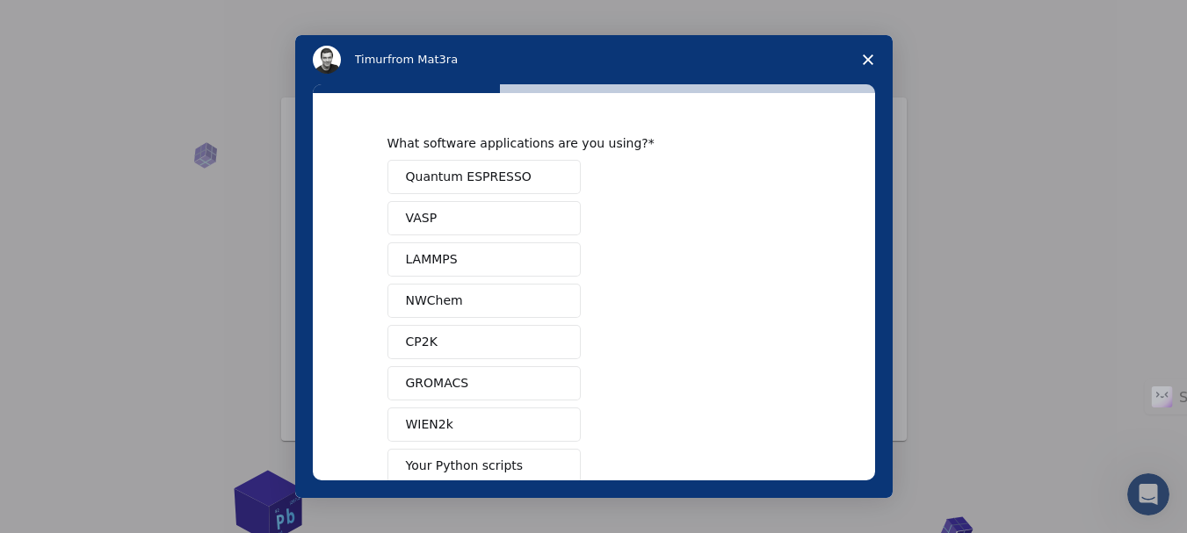
click at [511, 169] on span "Quantum ESPRESSO" at bounding box center [469, 177] width 126 height 18
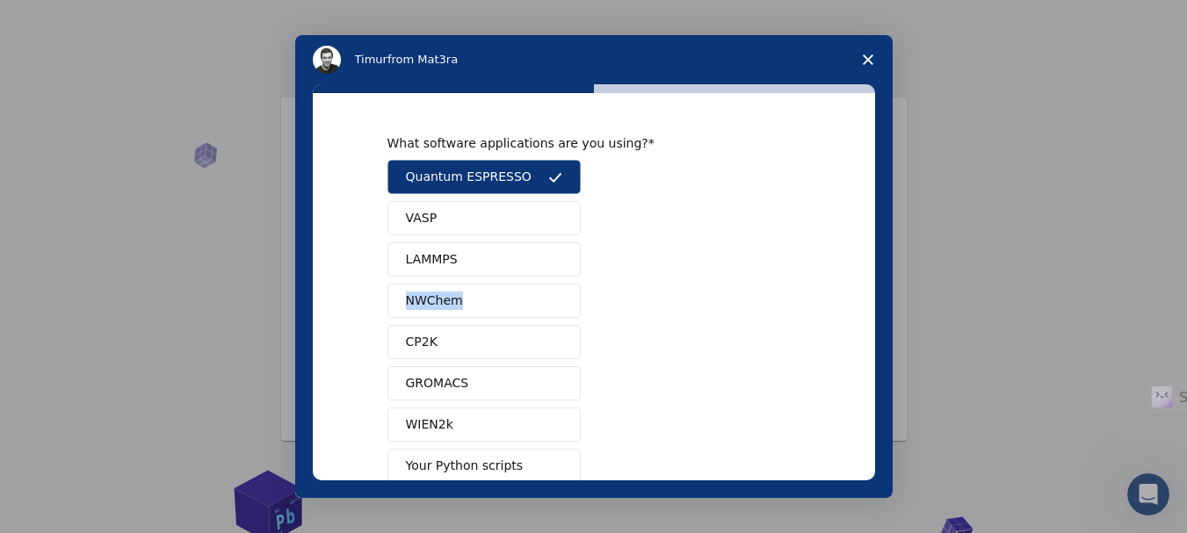
drag, startPoint x: 865, startPoint y: 272, endPoint x: 867, endPoint y: 294, distance: 22.0
click at [867, 294] on div "What software applications are you using? Quantum ESPRESSO VASP LAMMPS NWChem C…" at bounding box center [594, 287] width 563 height 388
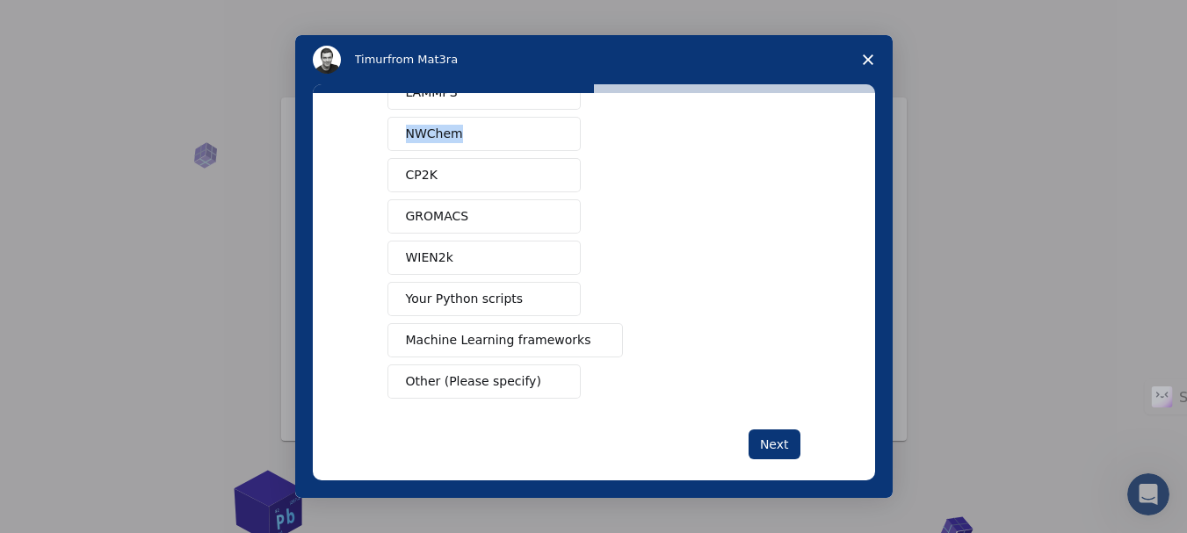
scroll to position [188, 0]
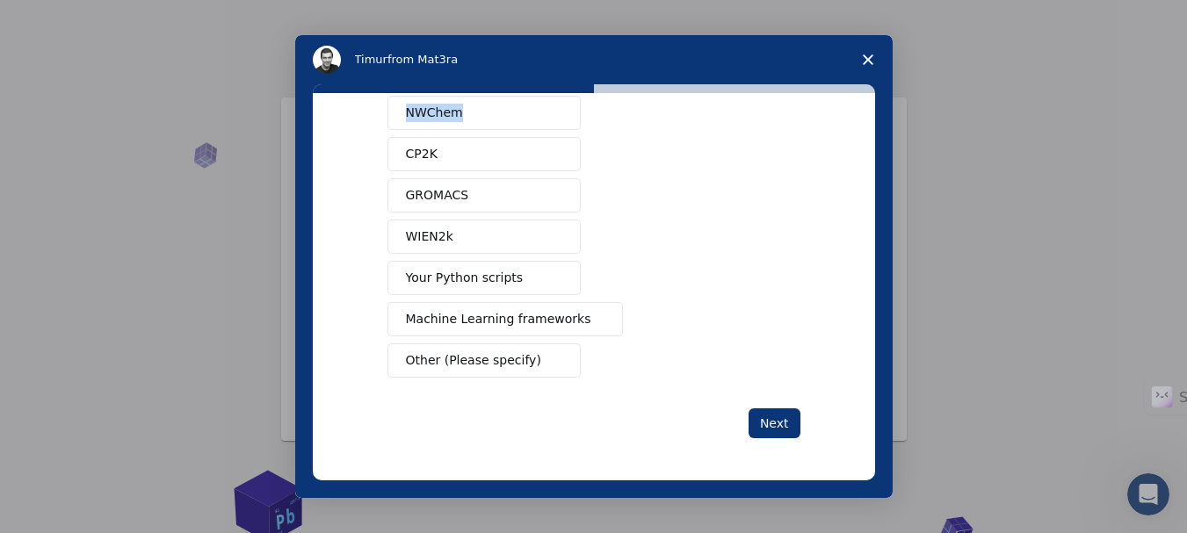
click at [512, 272] on button "Your Python scripts" at bounding box center [484, 278] width 193 height 34
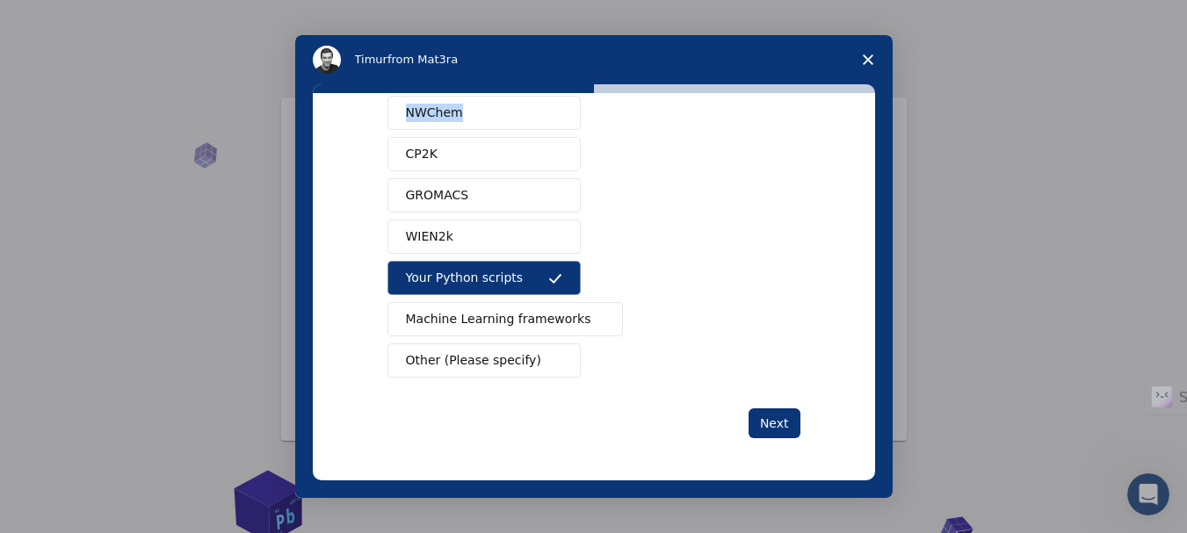
click at [496, 318] on span "Machine Learning frameworks" at bounding box center [498, 319] width 185 height 18
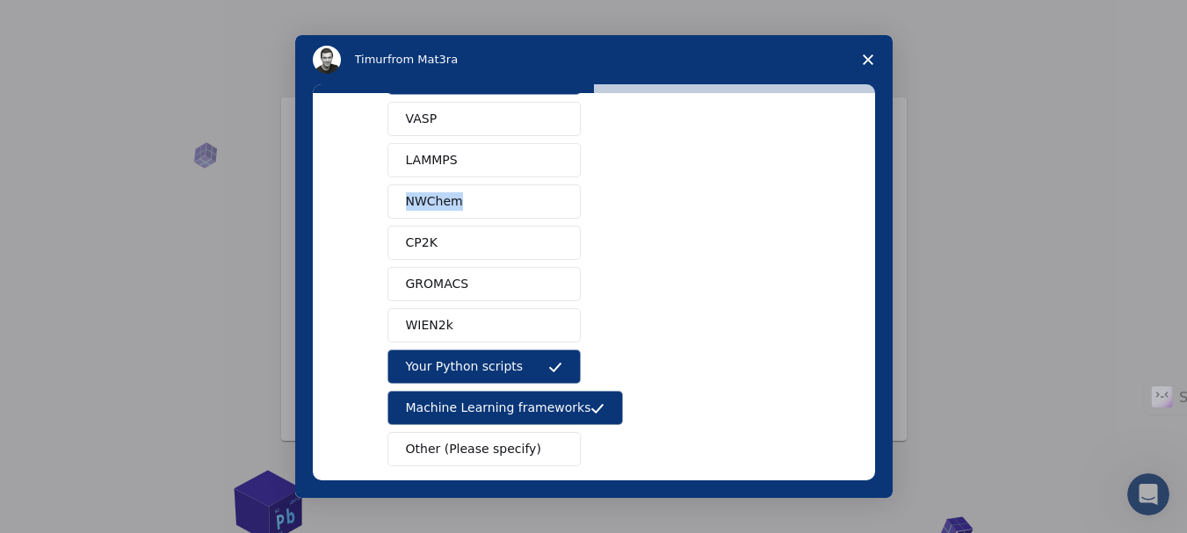
scroll to position [89, 0]
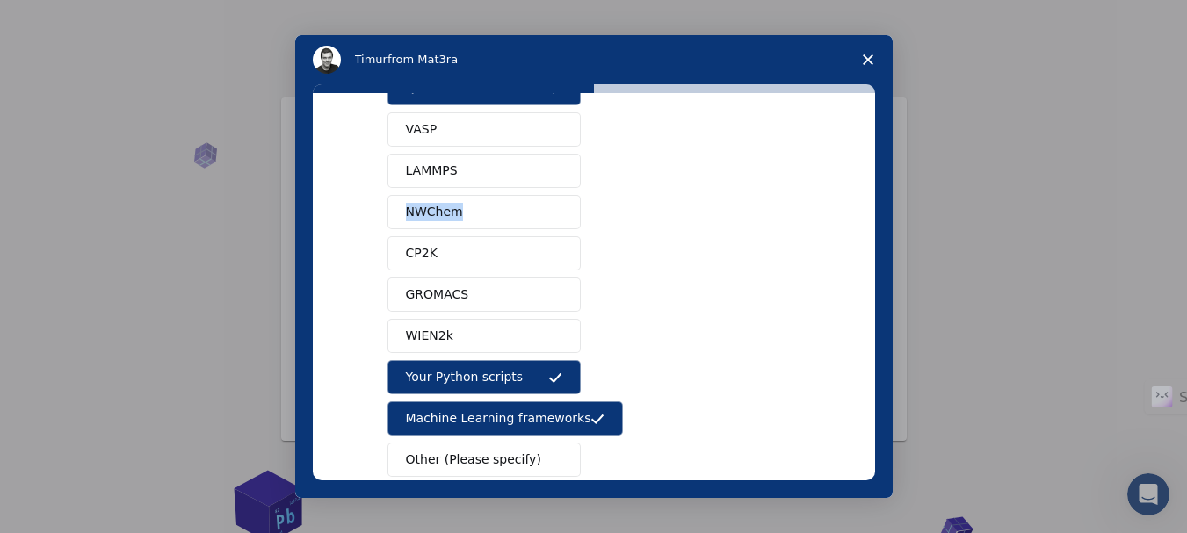
click at [460, 139] on button "VASP" at bounding box center [484, 130] width 193 height 34
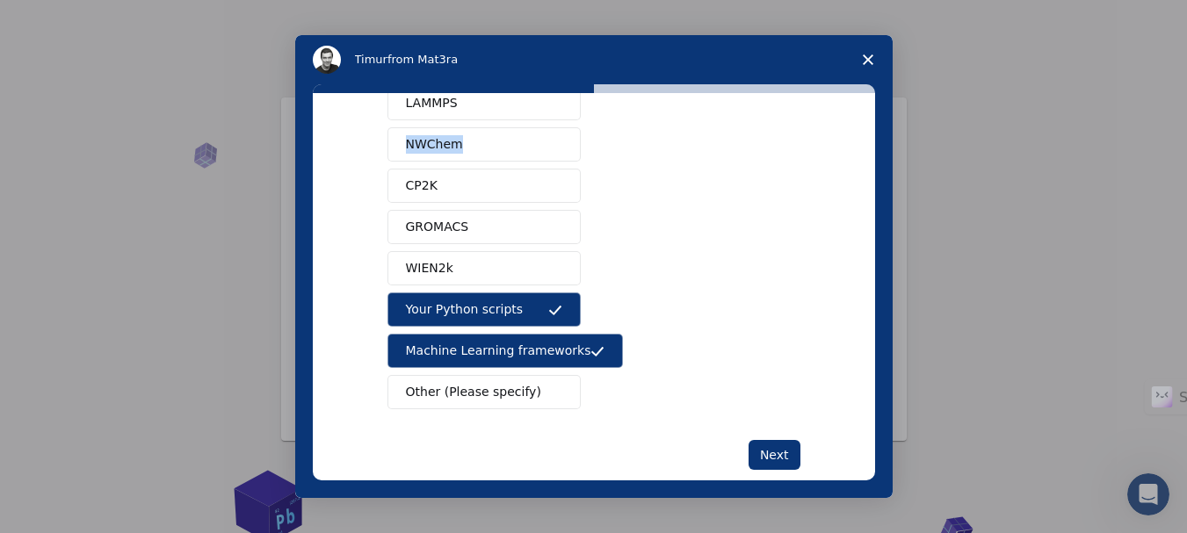
scroll to position [180, 0]
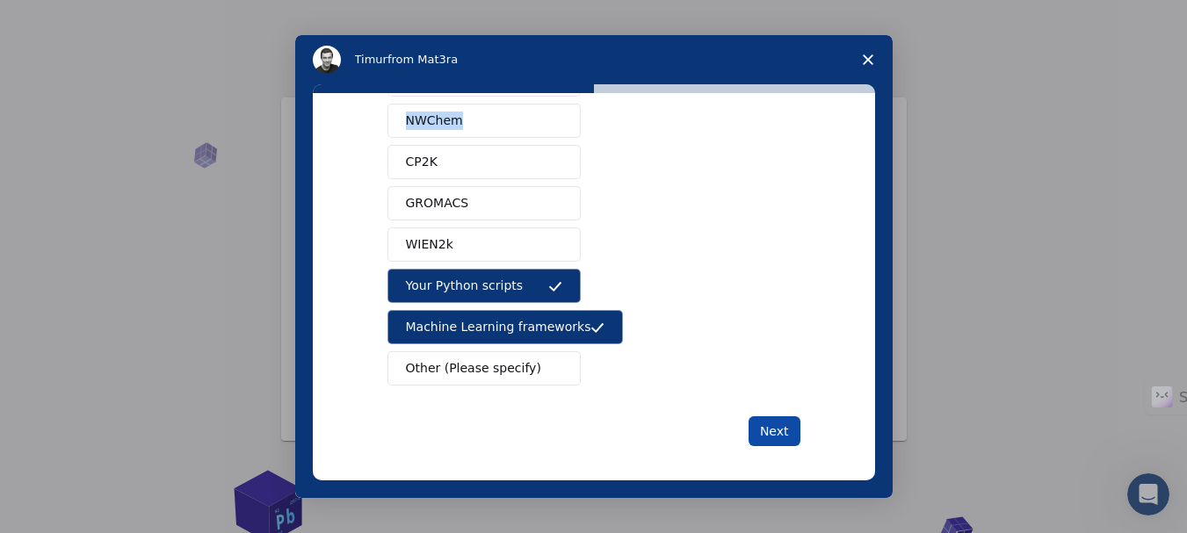
click at [775, 430] on button "Next" at bounding box center [775, 432] width 52 height 30
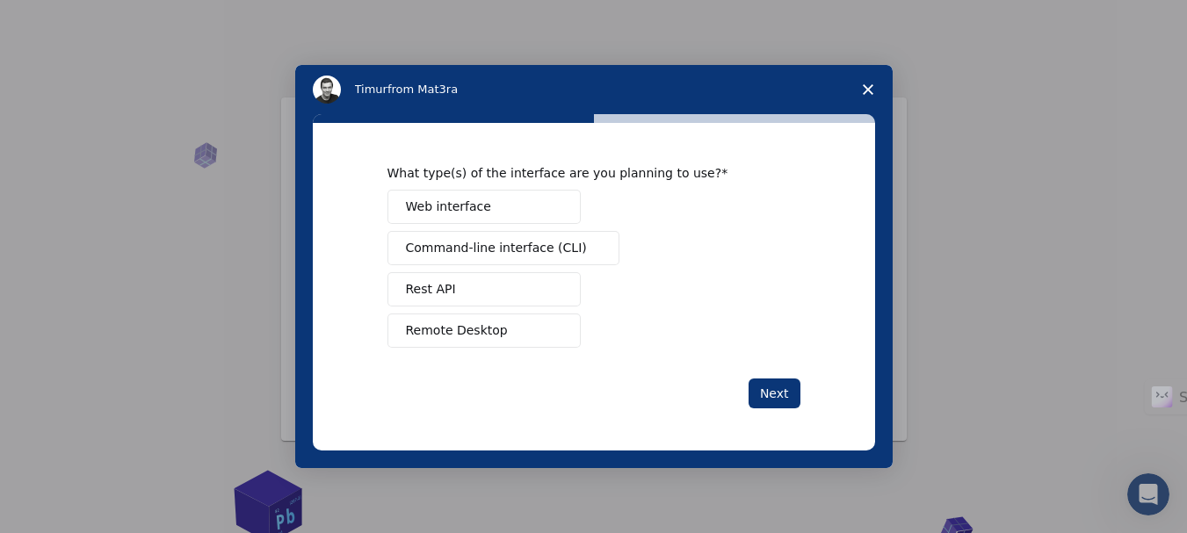
click at [473, 324] on span "Remote Desktop" at bounding box center [457, 331] width 102 height 18
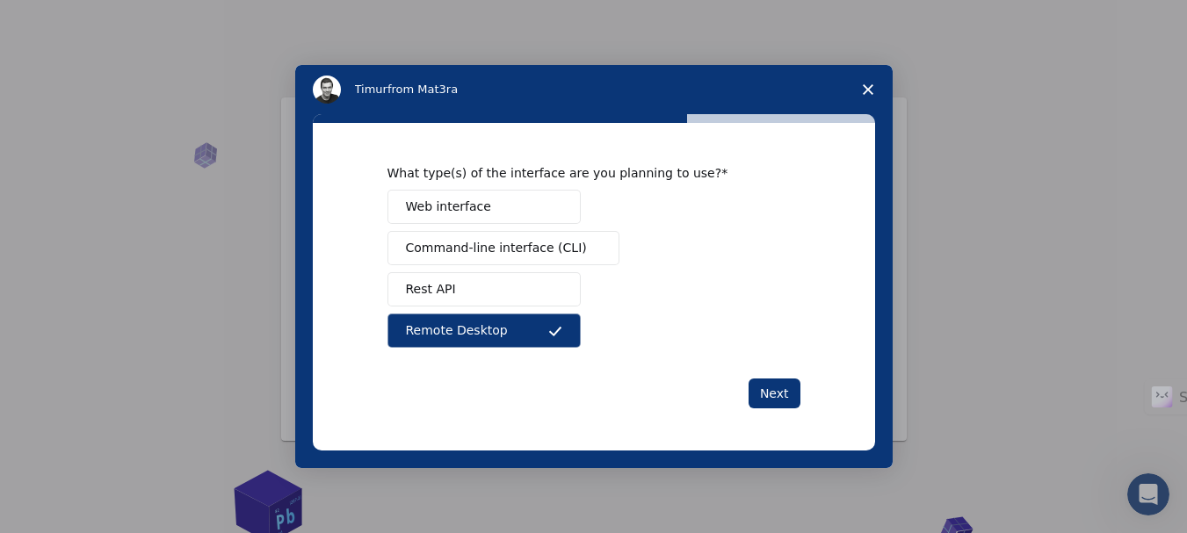
click at [492, 214] on button "Web interface" at bounding box center [484, 207] width 193 height 34
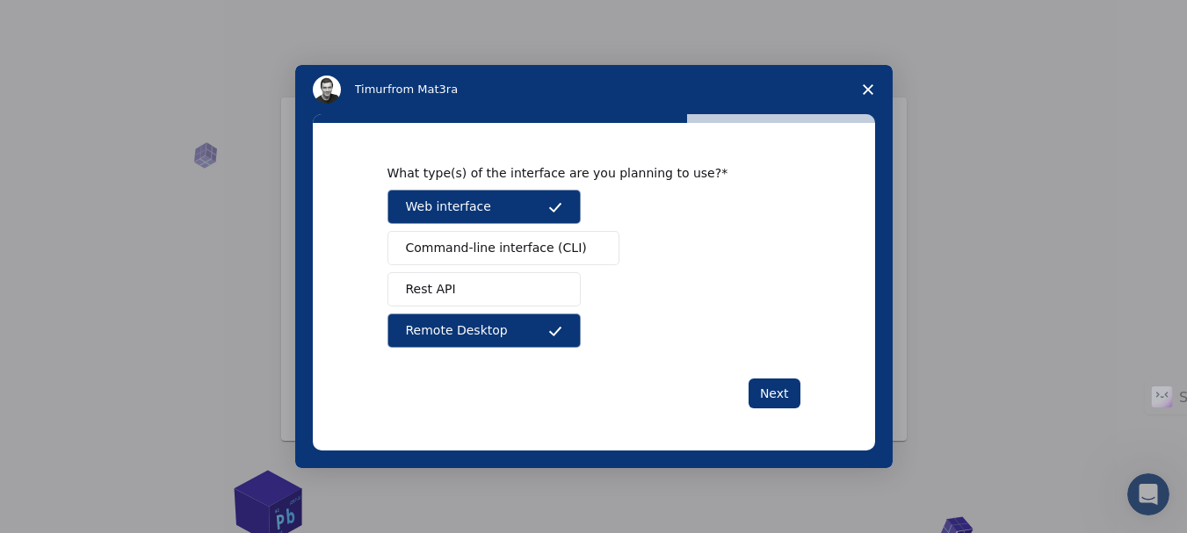
click at [468, 244] on span "Command-line interface (CLI)" at bounding box center [496, 248] width 181 height 18
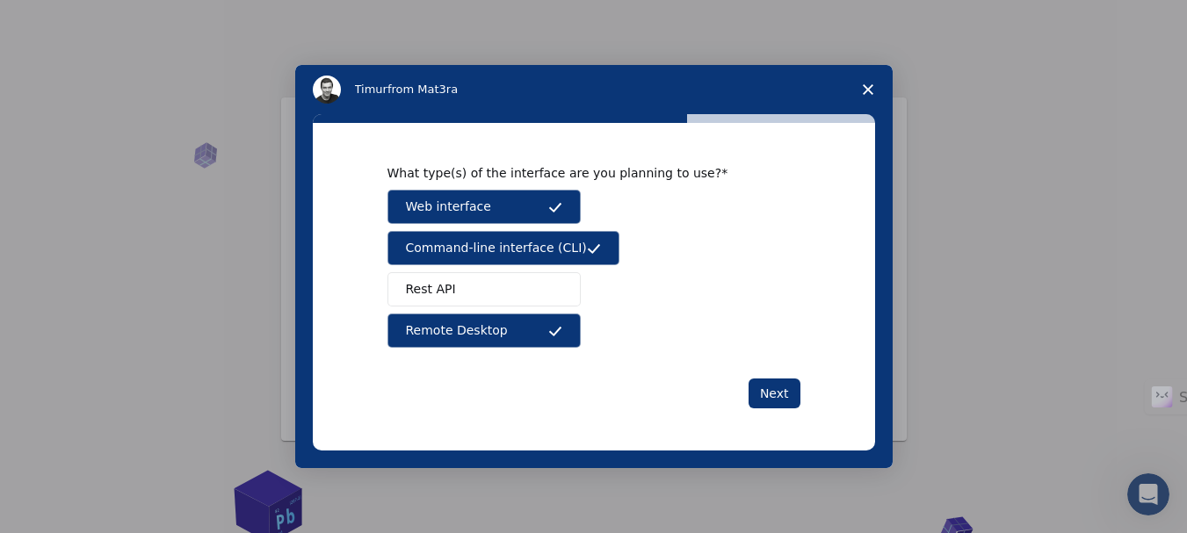
click at [451, 278] on button "Rest API" at bounding box center [484, 289] width 193 height 34
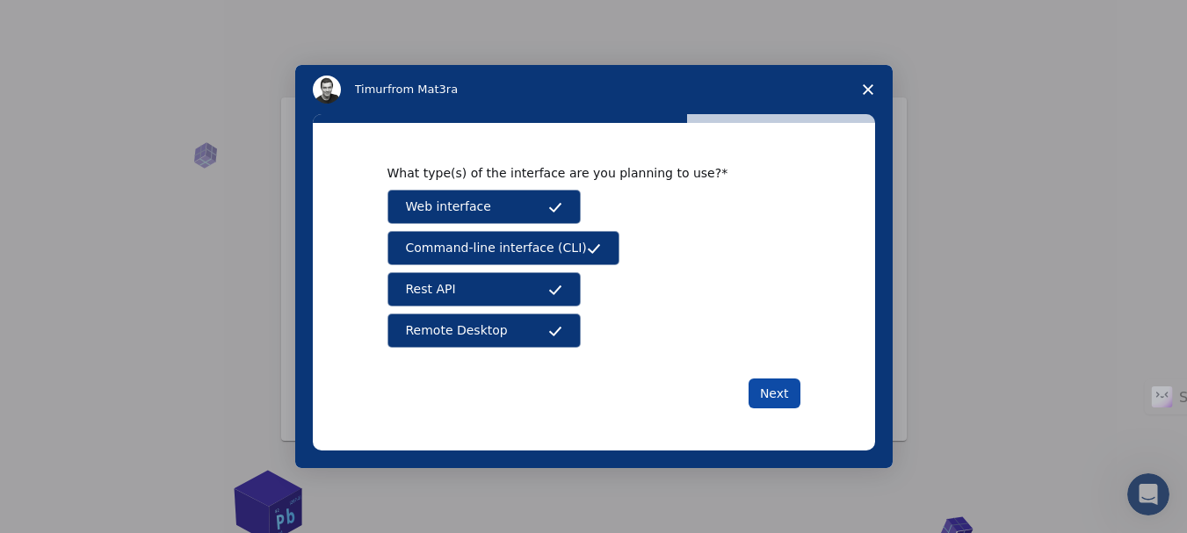
click at [774, 390] on button "Next" at bounding box center [775, 394] width 52 height 30
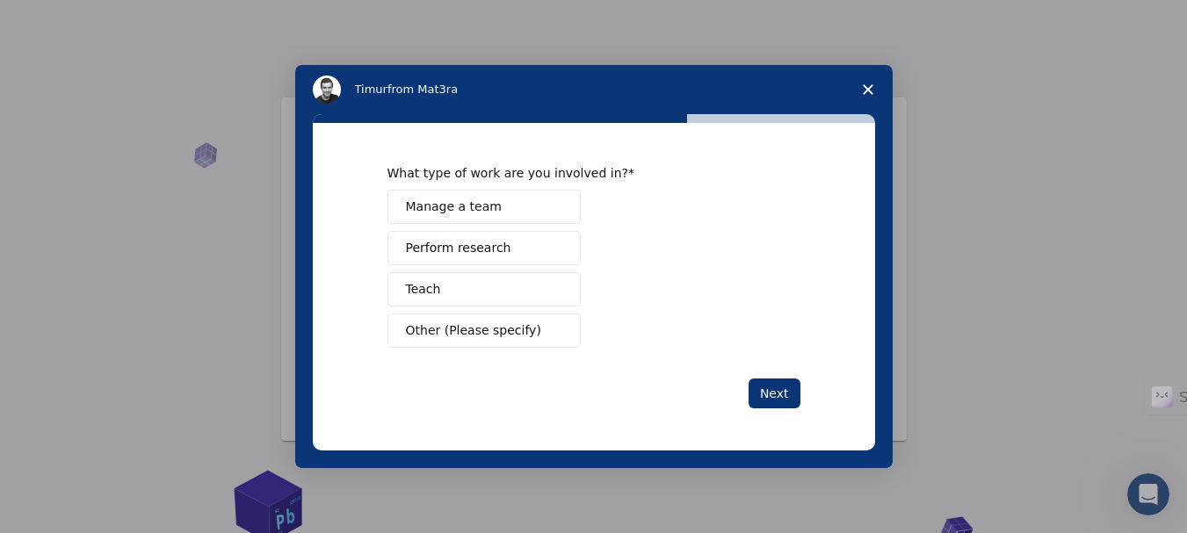
click at [529, 208] on button "Manage a team" at bounding box center [484, 207] width 193 height 34
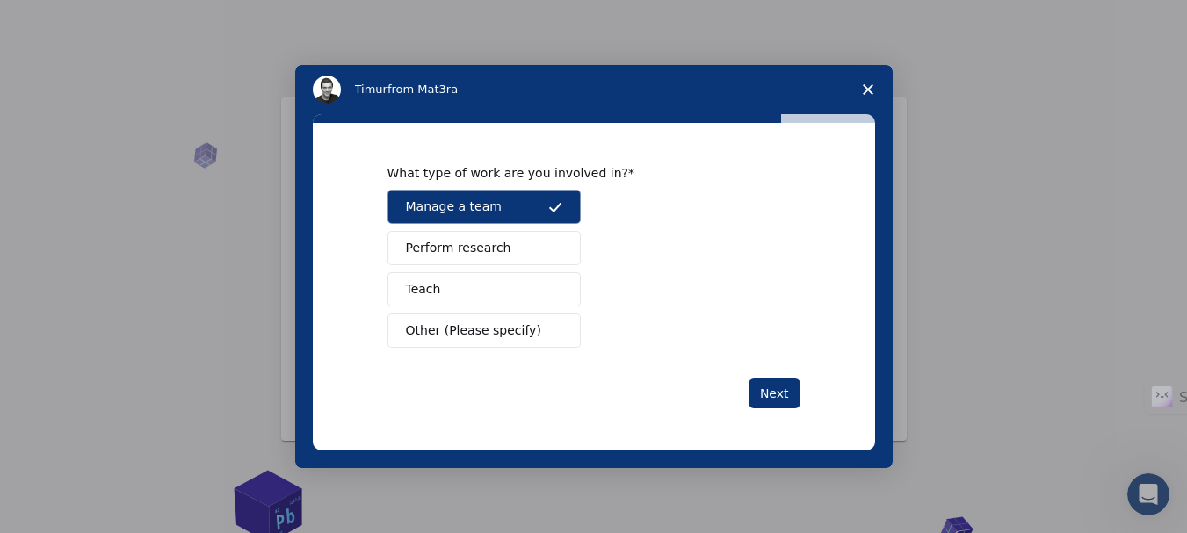
click at [479, 255] on span "Perform research" at bounding box center [458, 248] width 105 height 18
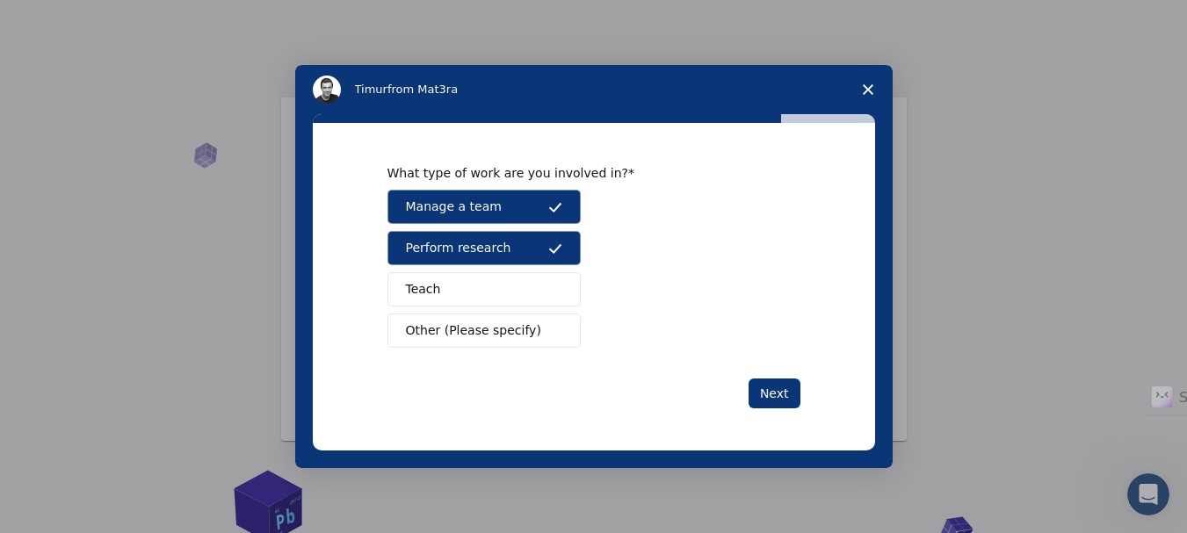
click at [504, 292] on button "Teach" at bounding box center [484, 289] width 193 height 34
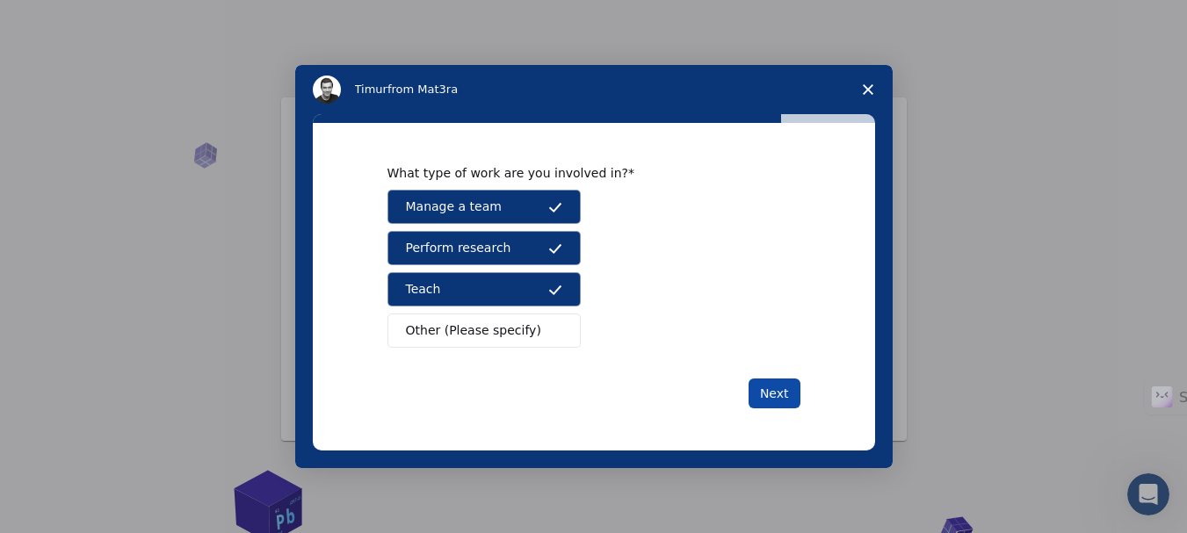
click at [769, 383] on button "Next" at bounding box center [775, 394] width 52 height 30
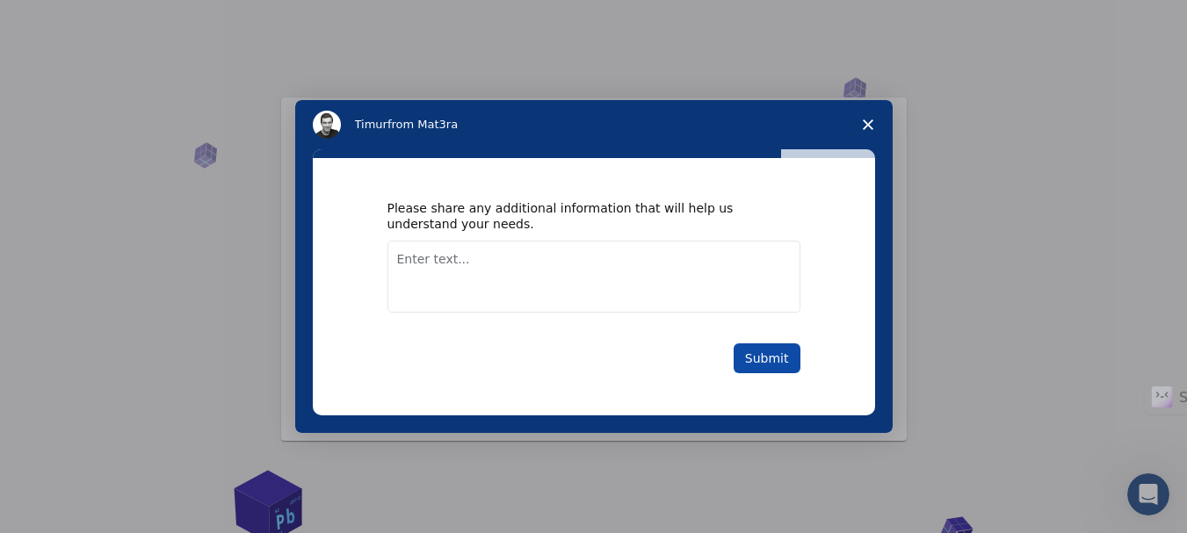
click at [781, 362] on button "Submit" at bounding box center [767, 359] width 67 height 30
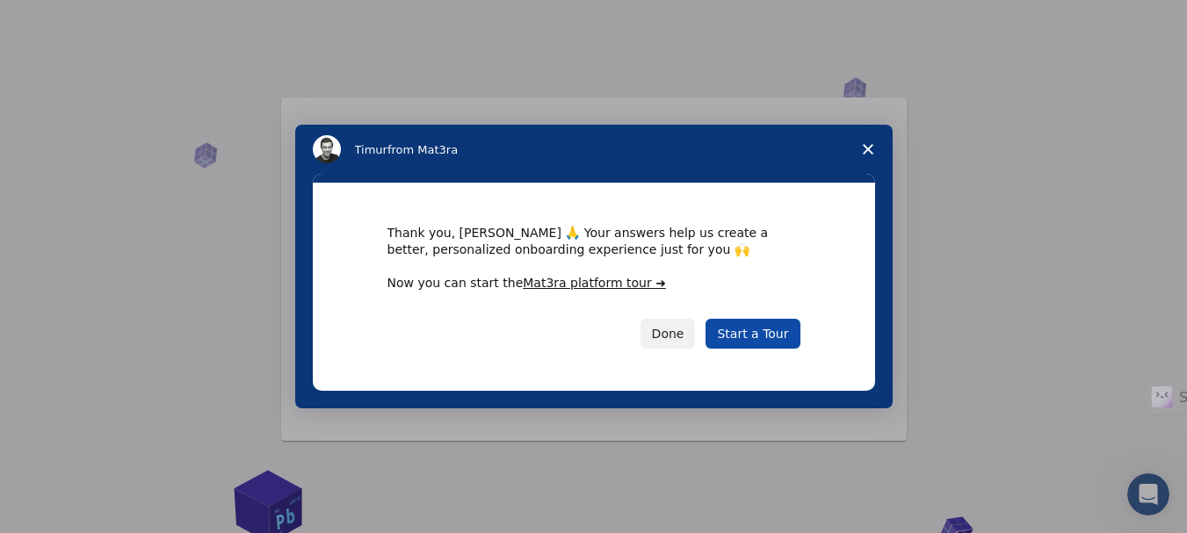
click at [780, 339] on link "Start a Tour" at bounding box center [753, 334] width 94 height 30
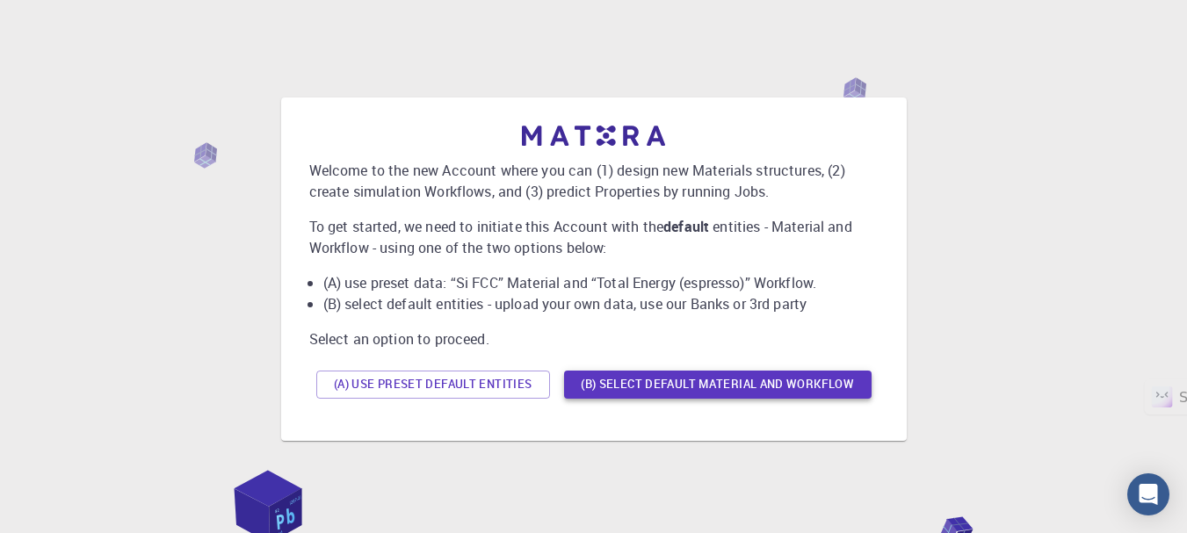
click at [639, 381] on button "(B) Select default material and workflow" at bounding box center [718, 385] width 308 height 28
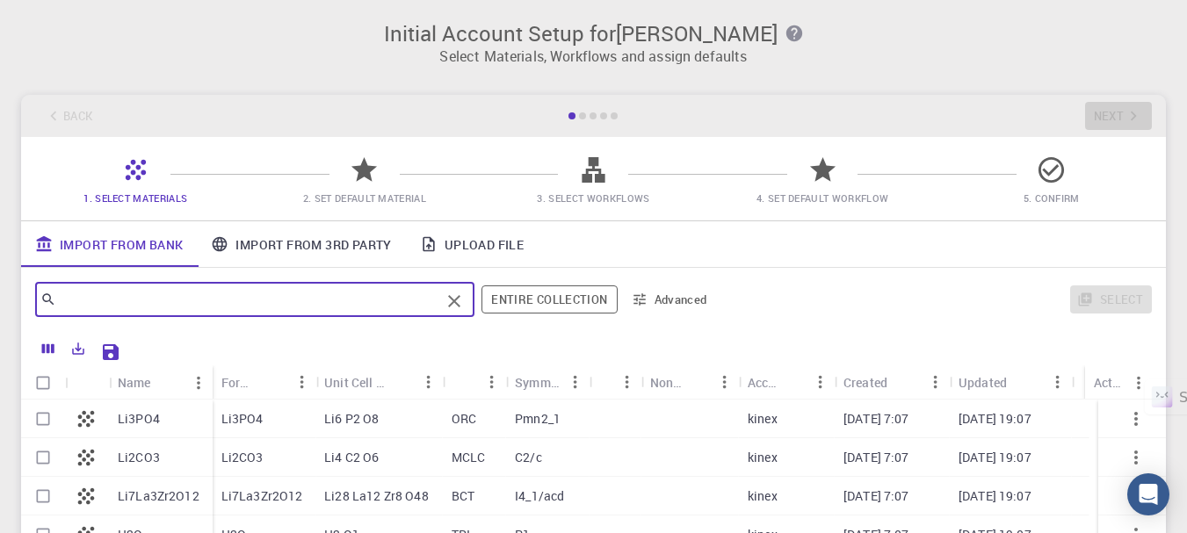
click at [292, 298] on input "text" at bounding box center [248, 299] width 384 height 25
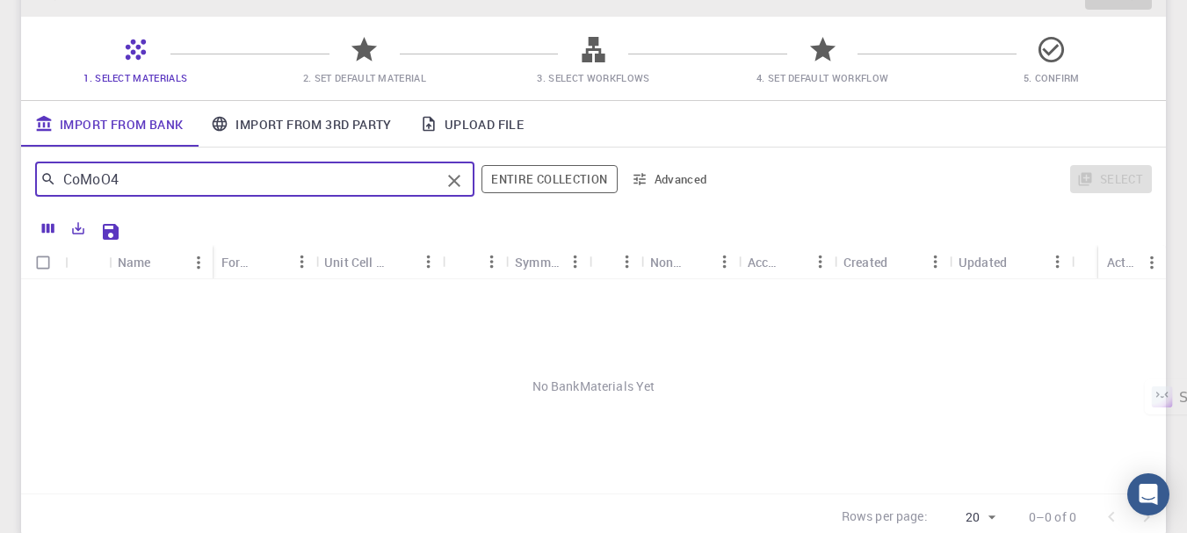
scroll to position [123, 0]
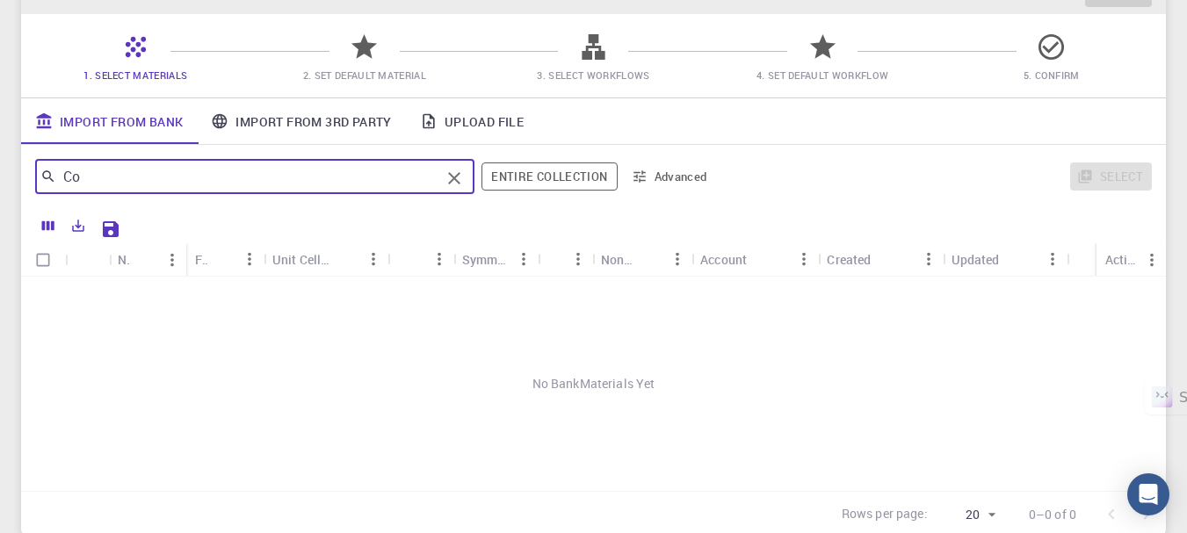
type input "C"
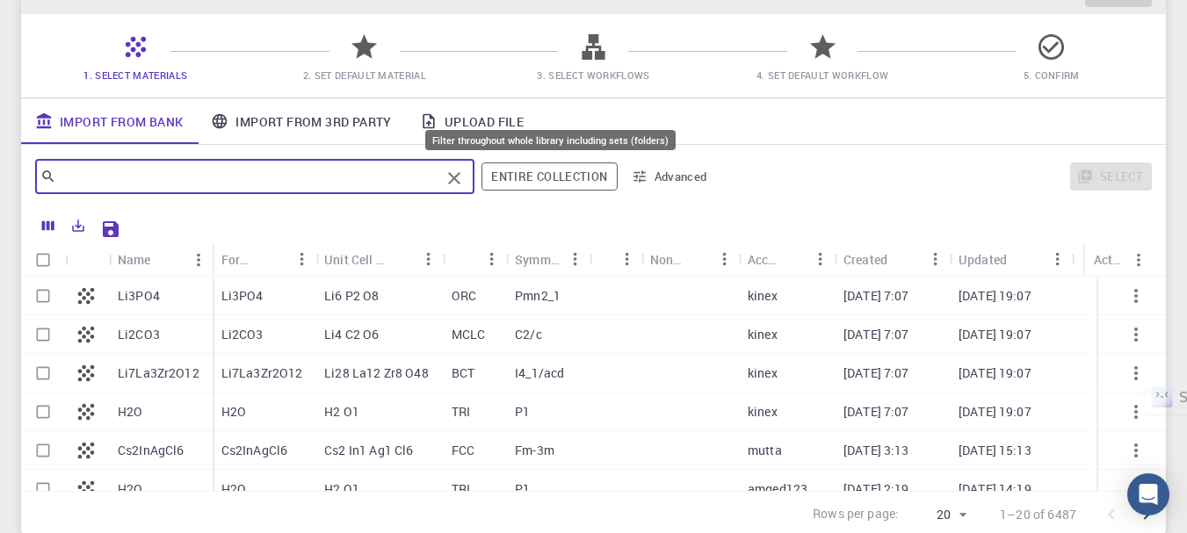
click at [557, 178] on button "Entire collection" at bounding box center [549, 177] width 135 height 28
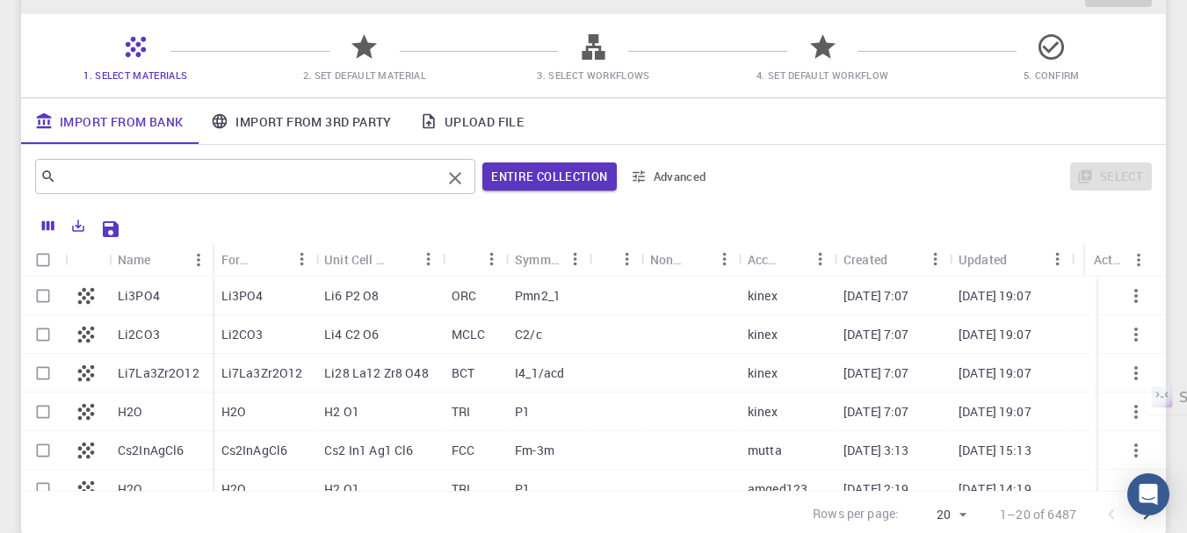
click at [236, 182] on input "text" at bounding box center [248, 176] width 385 height 25
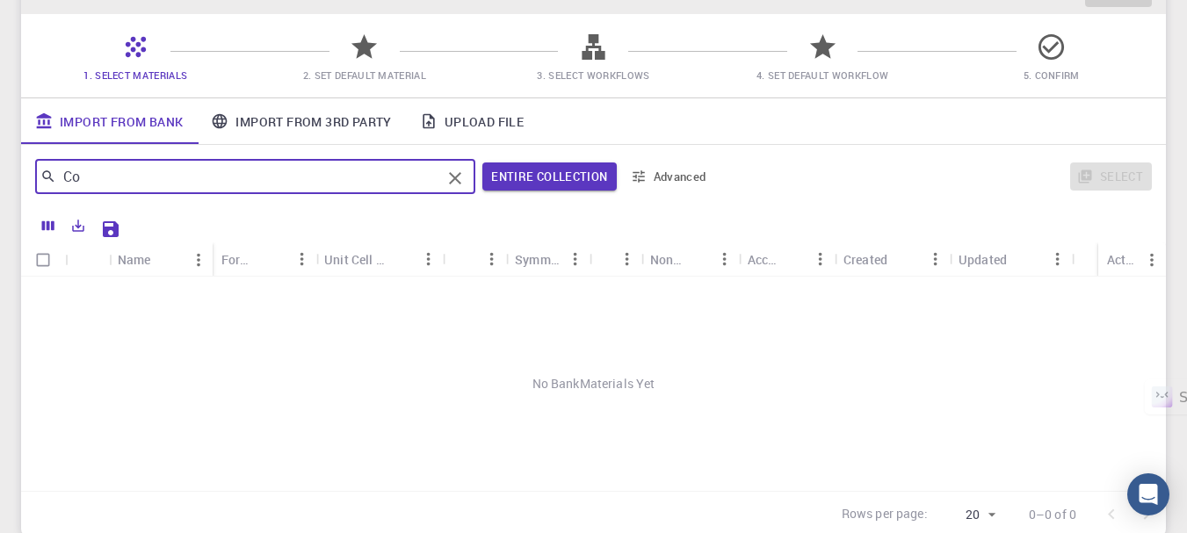
type input "C"
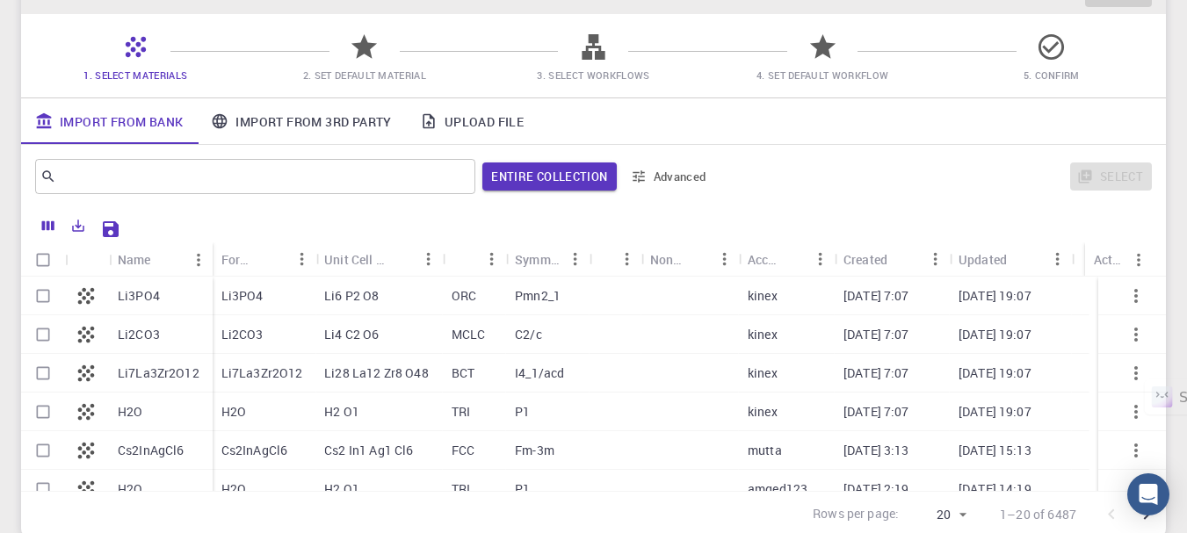
click at [200, 298] on div "Li3PO4" at bounding box center [161, 296] width 104 height 39
checkbox input "true"
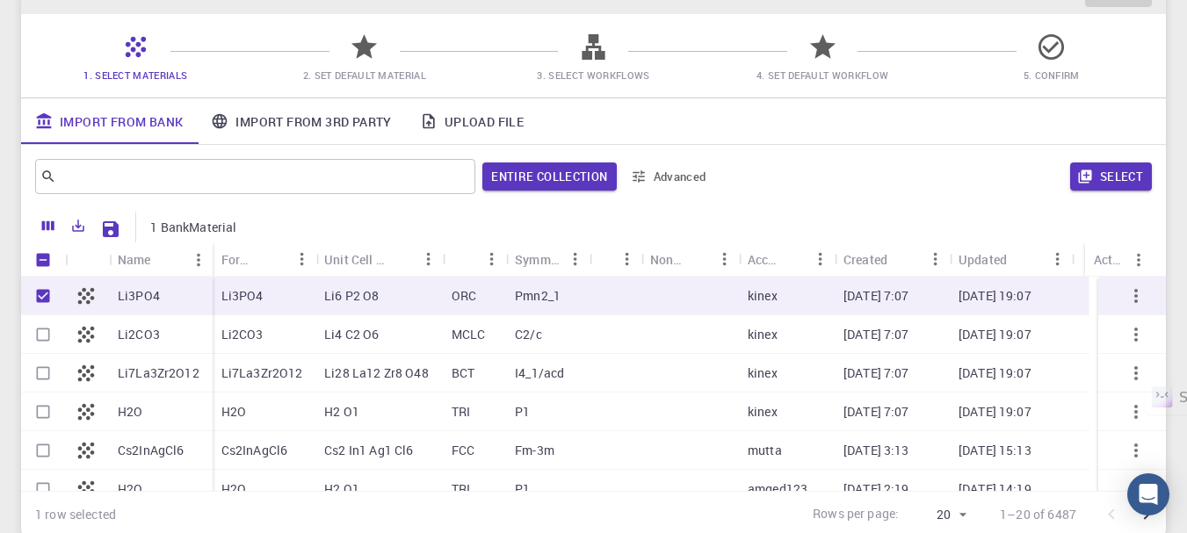
click at [336, 129] on link "Import From 3rd Party" at bounding box center [301, 121] width 208 height 46
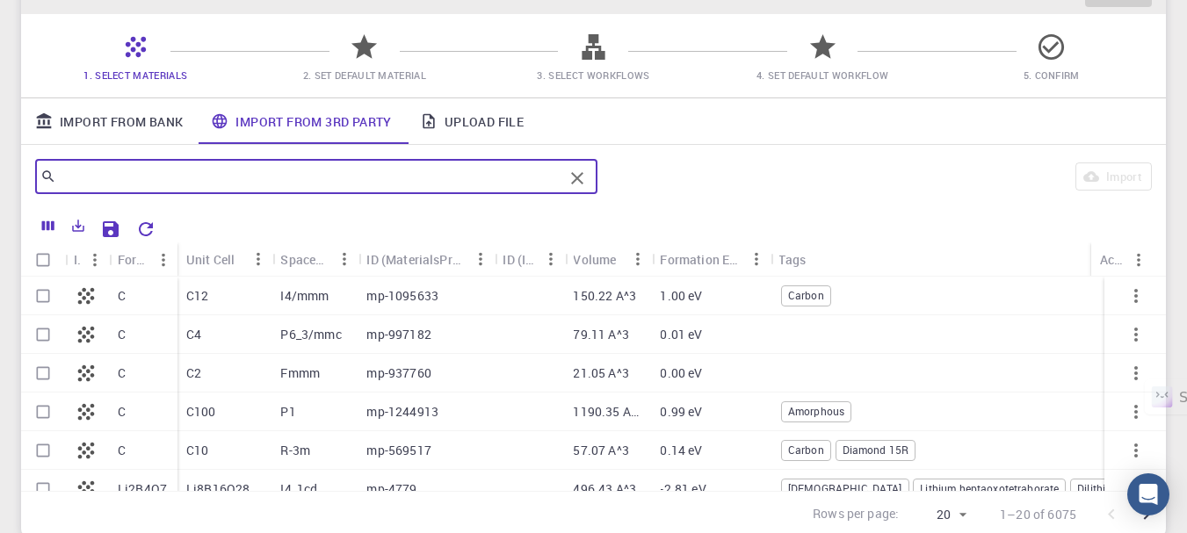
click at [255, 174] on input "text" at bounding box center [309, 176] width 507 height 25
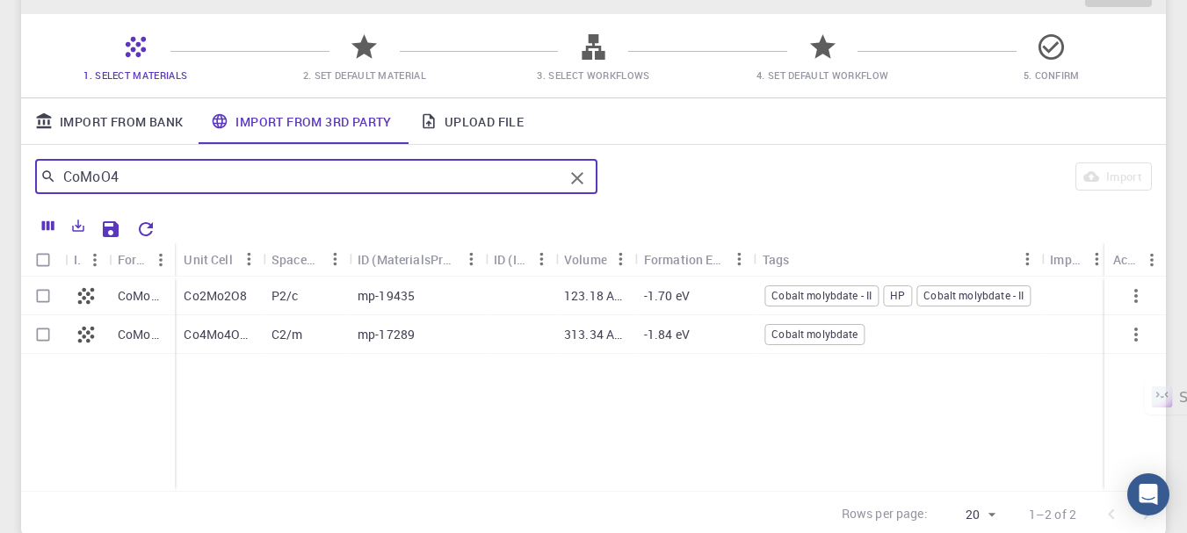
type input "CoMoO4"
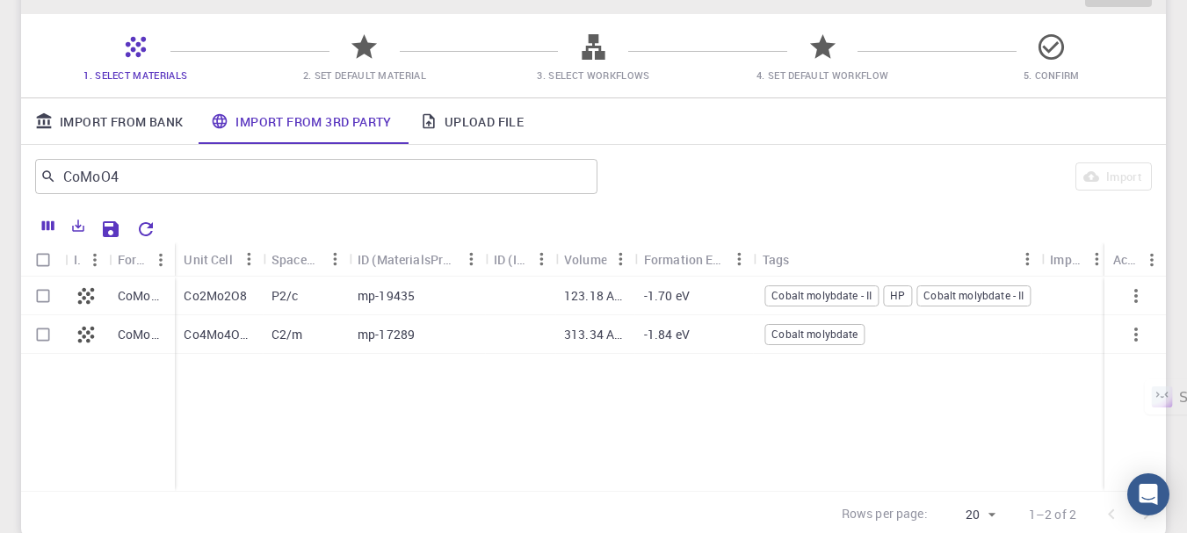
click at [151, 298] on p "CoMoO4" at bounding box center [142, 296] width 48 height 18
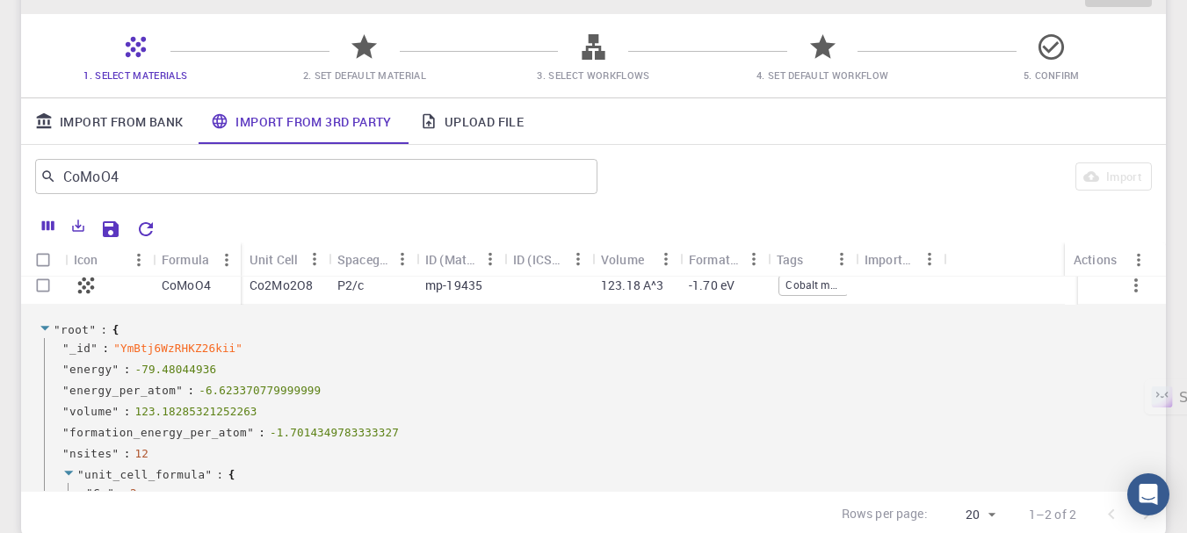
scroll to position [0, 0]
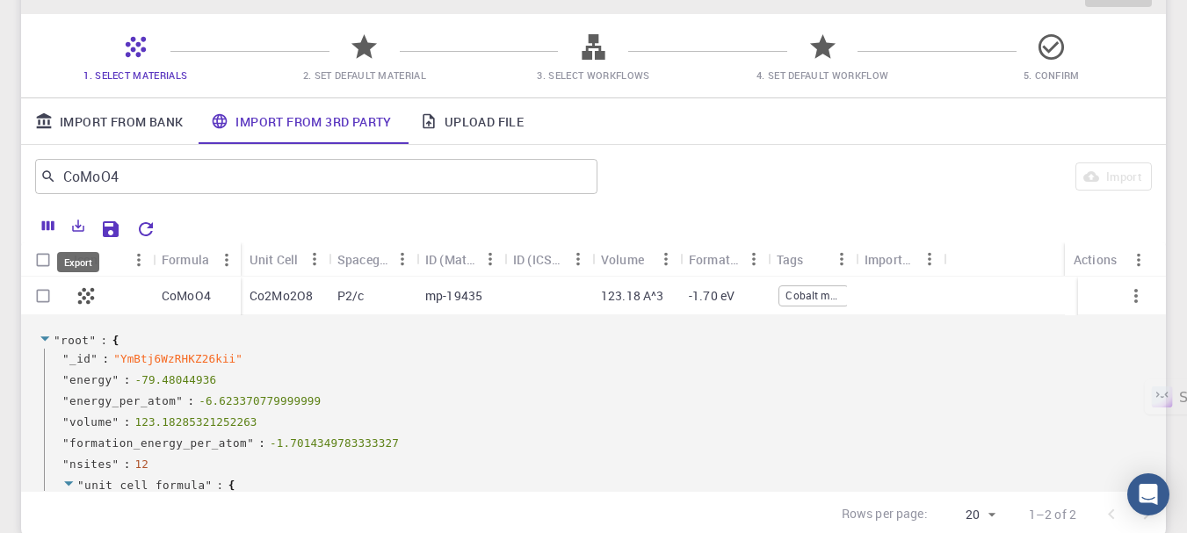
click at [74, 226] on icon "Export" at bounding box center [78, 226] width 16 height 16
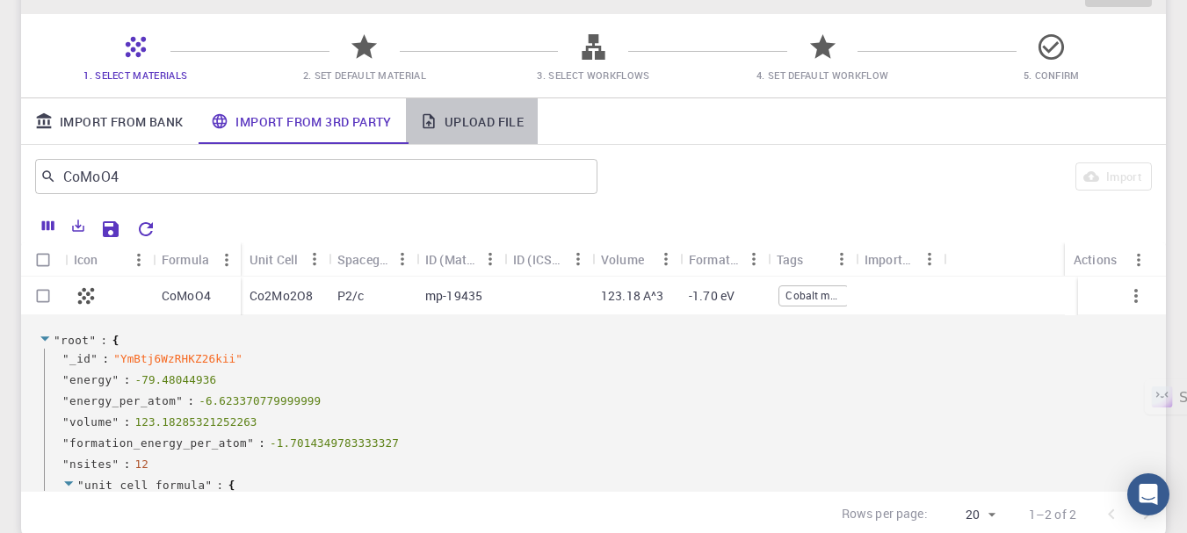
click at [503, 130] on link "Upload File" at bounding box center [472, 121] width 132 height 46
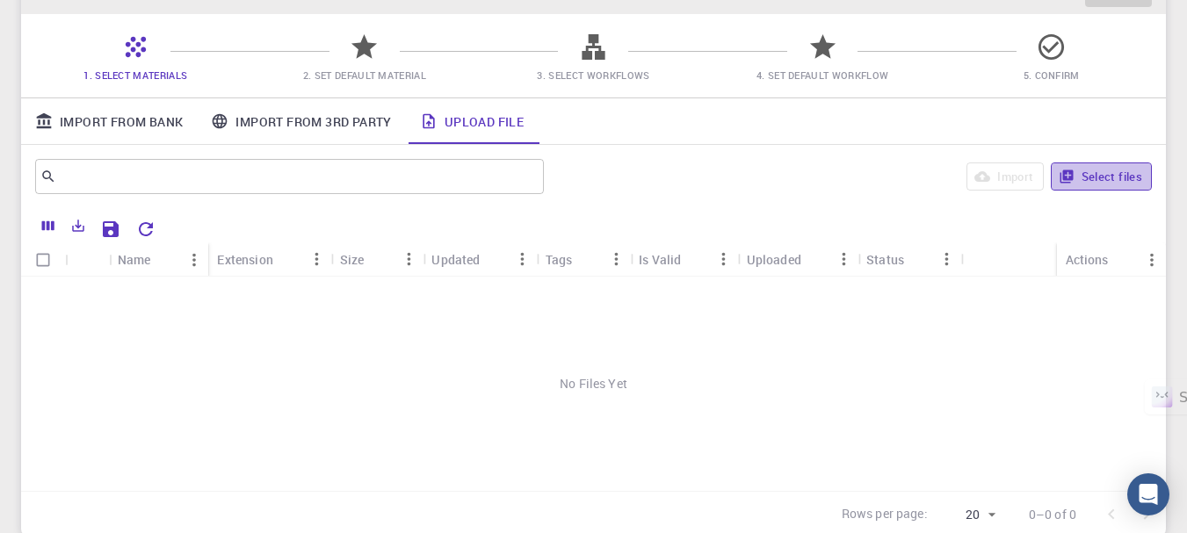
click at [1084, 171] on button "Select files" at bounding box center [1101, 177] width 101 height 28
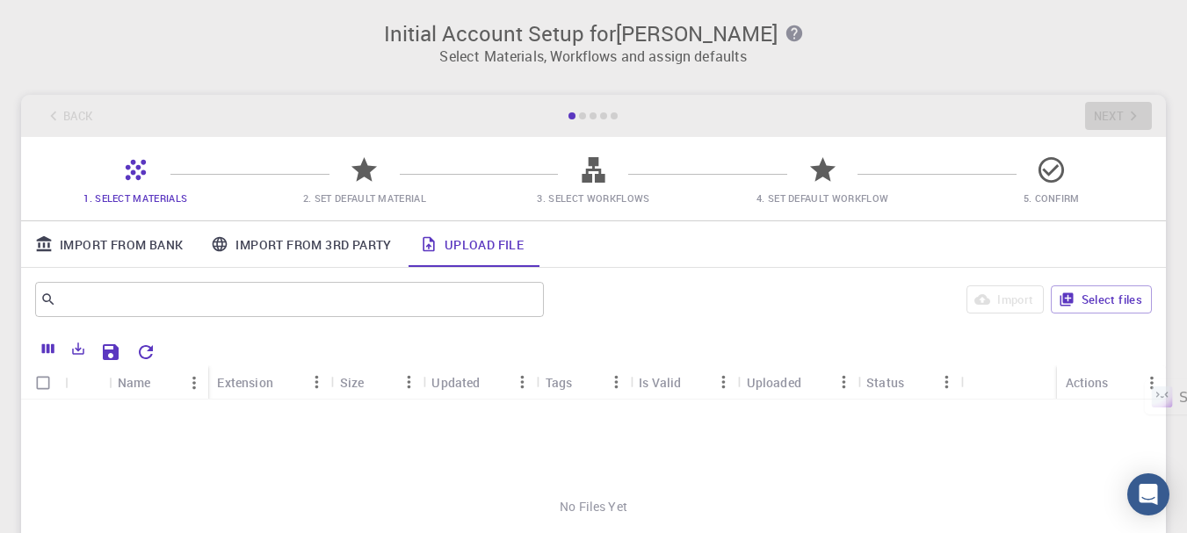
click at [582, 117] on div at bounding box center [582, 116] width 7 height 7
click at [599, 118] on div at bounding box center [593, 116] width 53 height 7
click at [786, 33] on icon "button" at bounding box center [794, 33] width 16 height 16
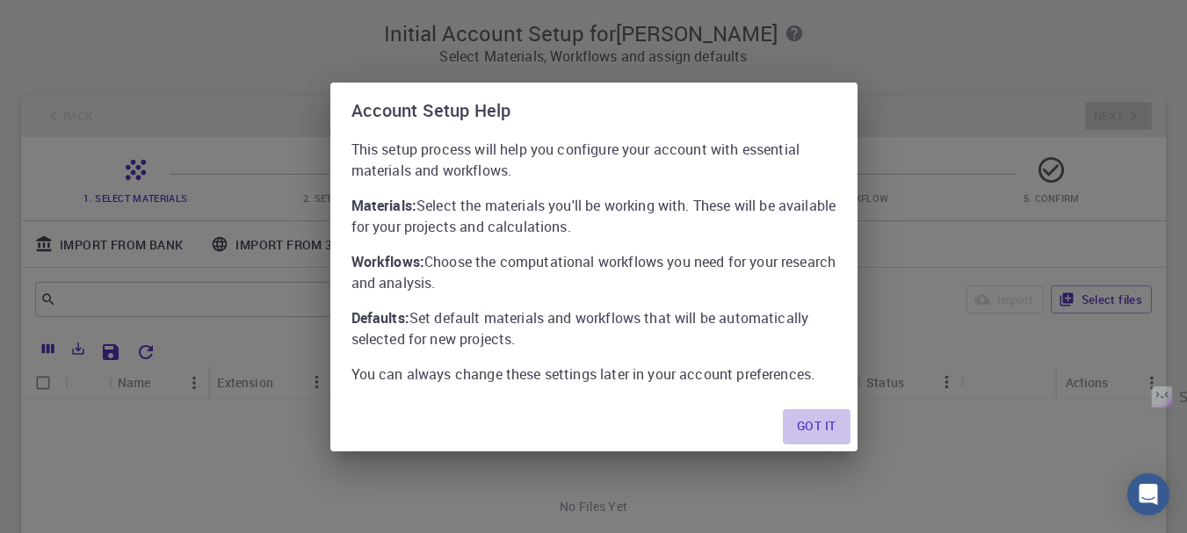
click at [821, 425] on button "Got it" at bounding box center [816, 427] width 67 height 35
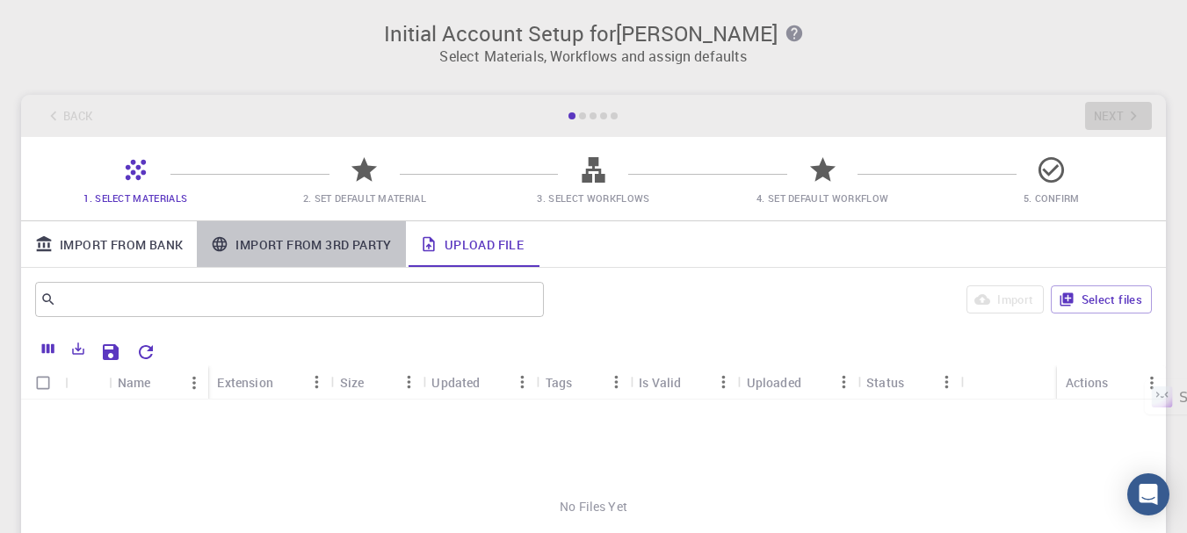
click at [291, 242] on link "Import From 3rd Party" at bounding box center [301, 244] width 208 height 46
